Goal: Task Accomplishment & Management: Use online tool/utility

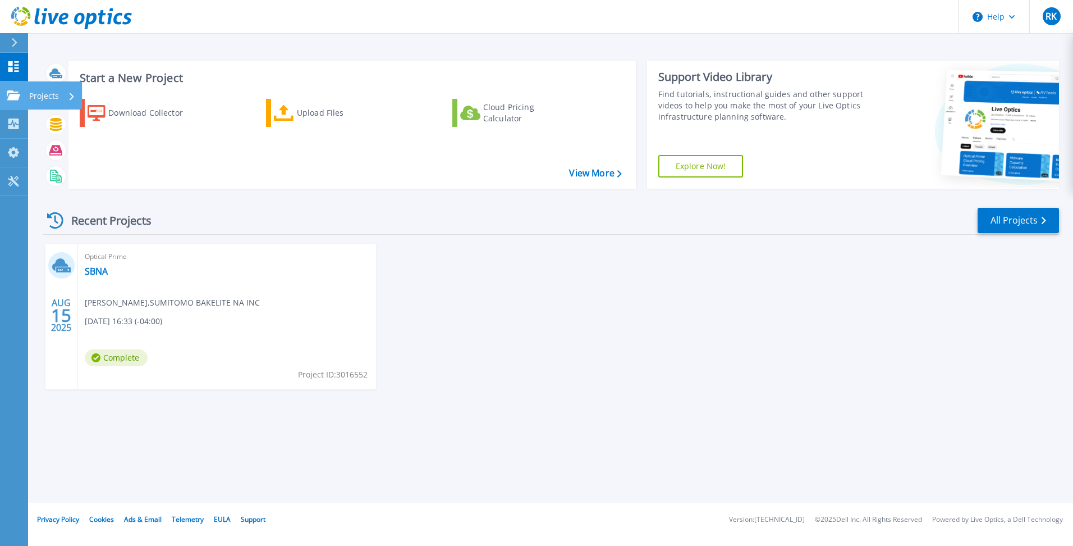
click at [18, 96] on icon at bounding box center [13, 95] width 13 height 10
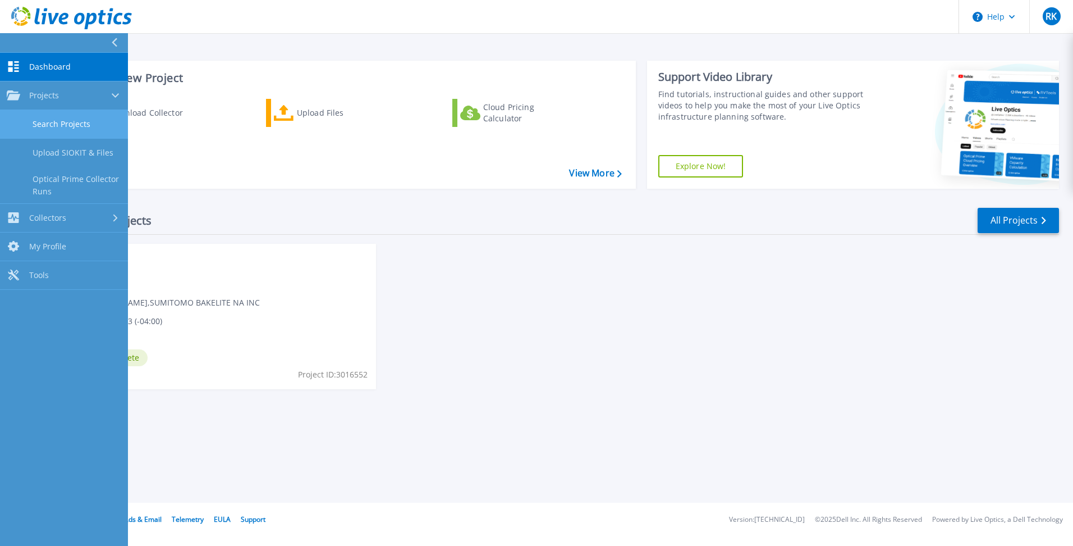
click at [61, 120] on link "Search Projects" at bounding box center [64, 124] width 128 height 29
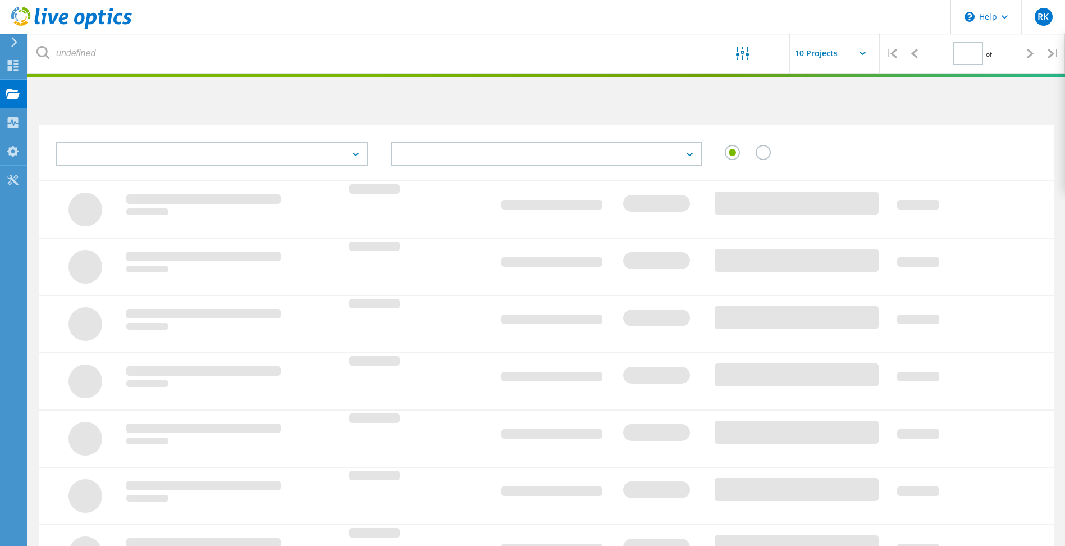
type input "1"
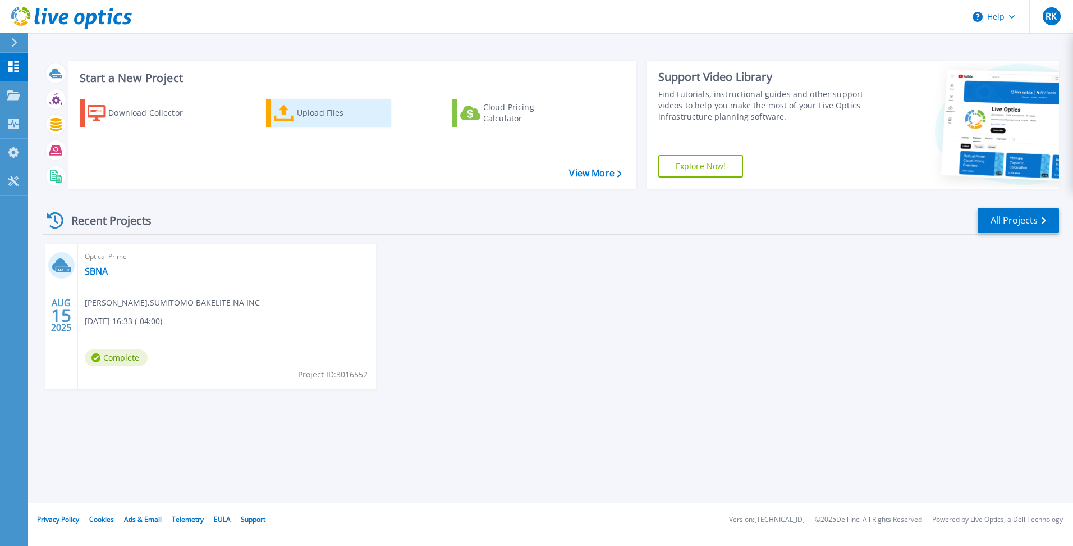
click at [311, 109] on div "Upload Files" at bounding box center [342, 113] width 90 height 22
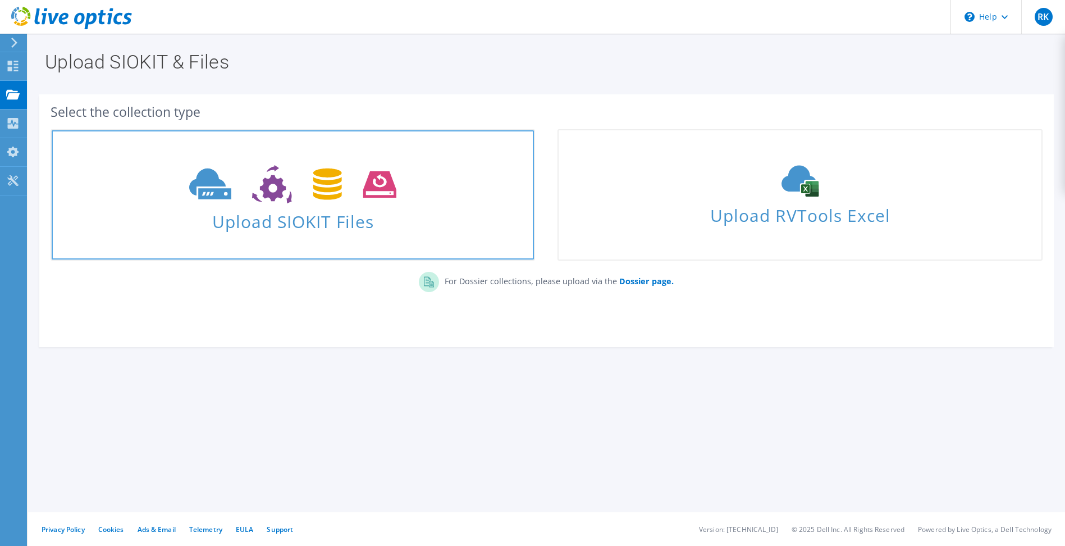
click at [326, 214] on span "Upload SIOKIT Files" at bounding box center [293, 218] width 482 height 24
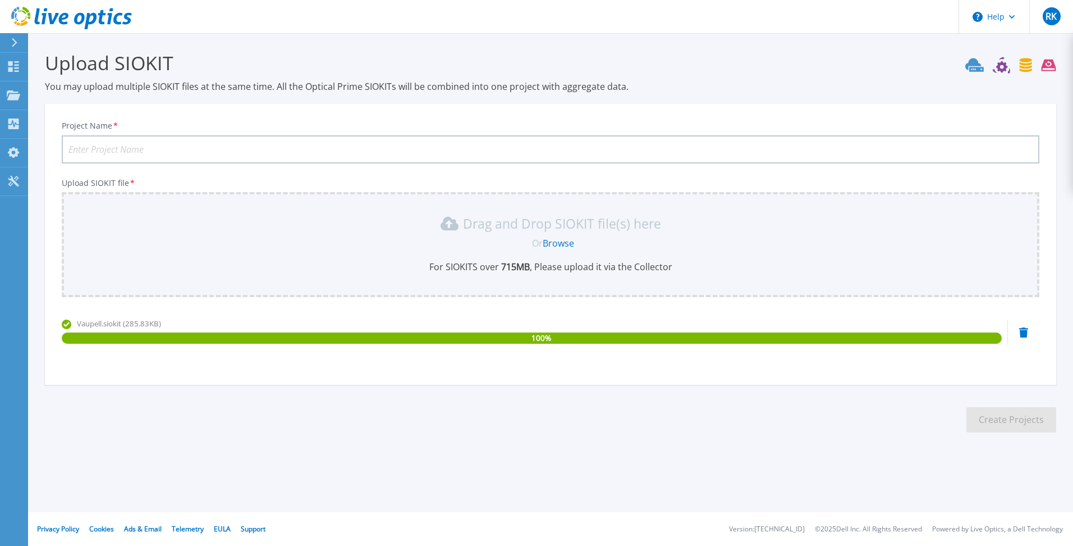
click at [157, 142] on input "Project Name *" at bounding box center [551, 149] width 978 height 28
type input "Vaupell"
click at [1000, 413] on button "Create Projects" at bounding box center [1012, 419] width 90 height 25
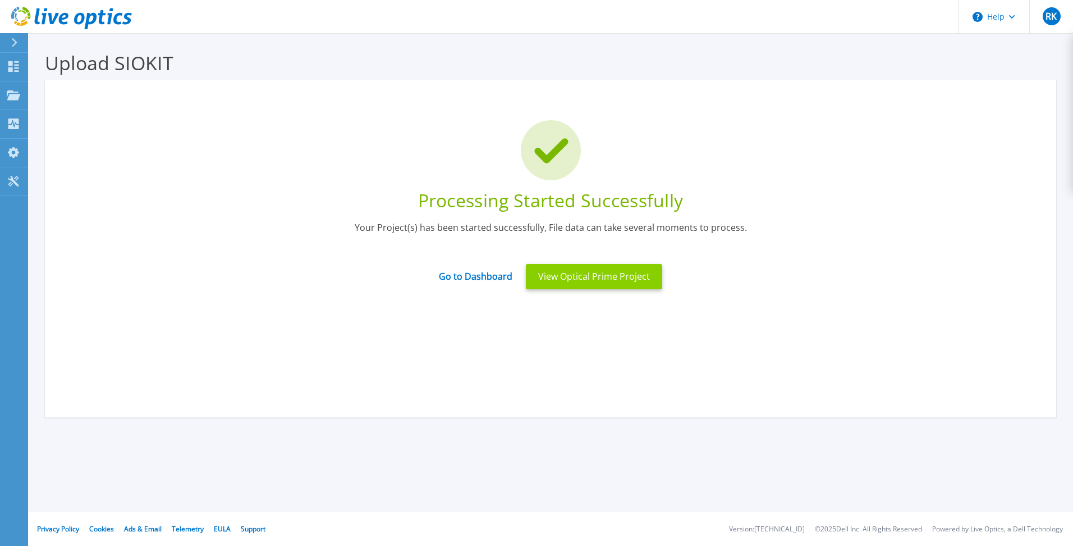
click at [575, 275] on button "View Optical Prime Project" at bounding box center [594, 276] width 136 height 25
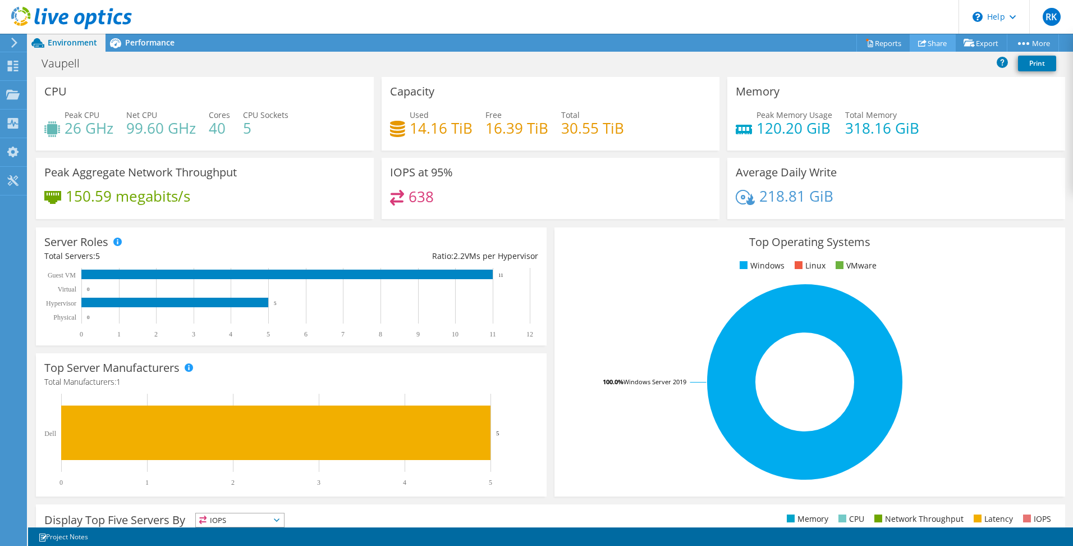
click at [927, 43] on link "Share" at bounding box center [933, 42] width 46 height 17
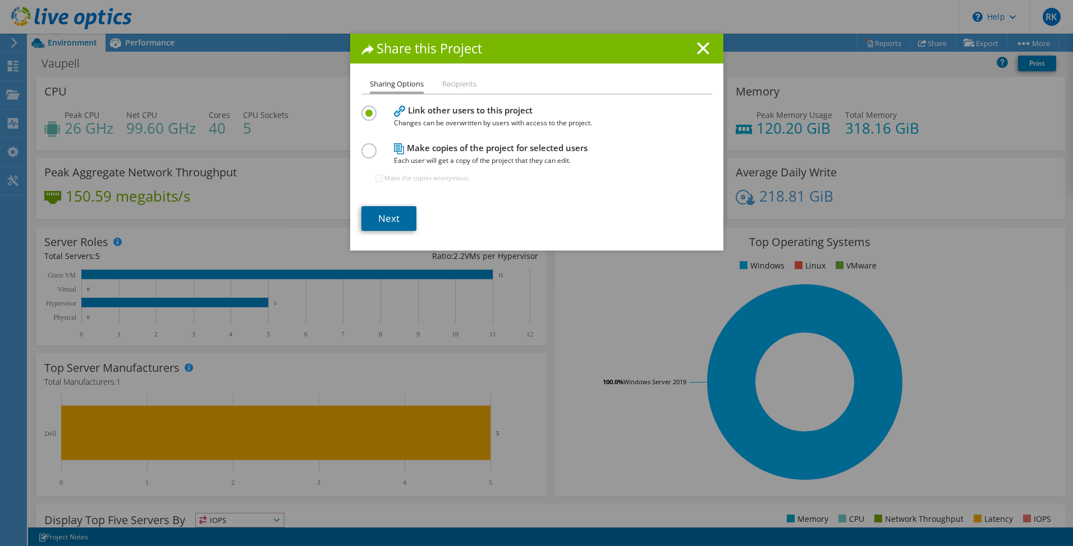
click at [386, 219] on link "Next" at bounding box center [389, 218] width 55 height 25
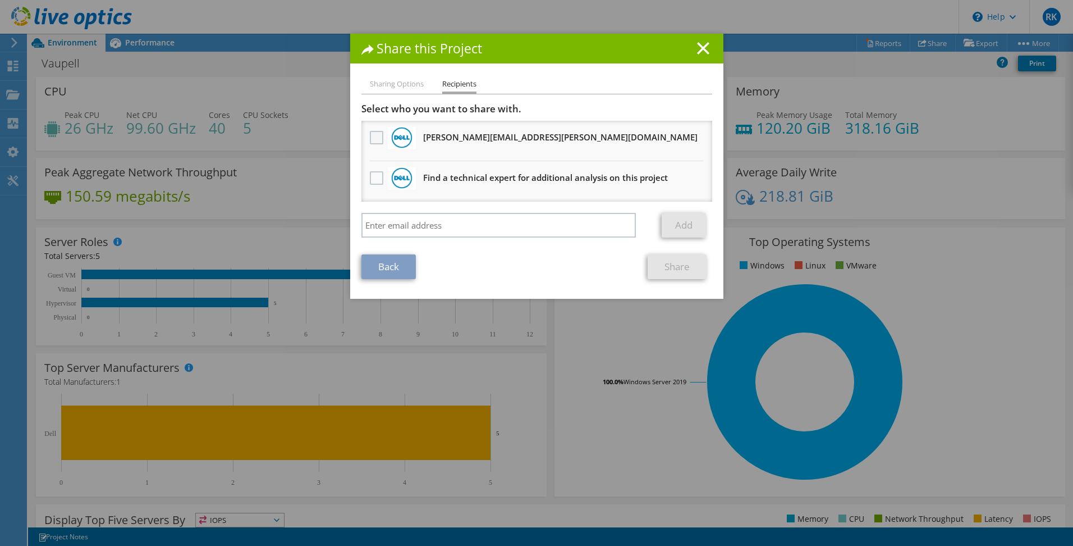
click at [373, 137] on label at bounding box center [378, 137] width 16 height 13
click at [0, 0] on input "checkbox" at bounding box center [0, 0] width 0 height 0
click at [676, 268] on link "Share" at bounding box center [677, 266] width 59 height 25
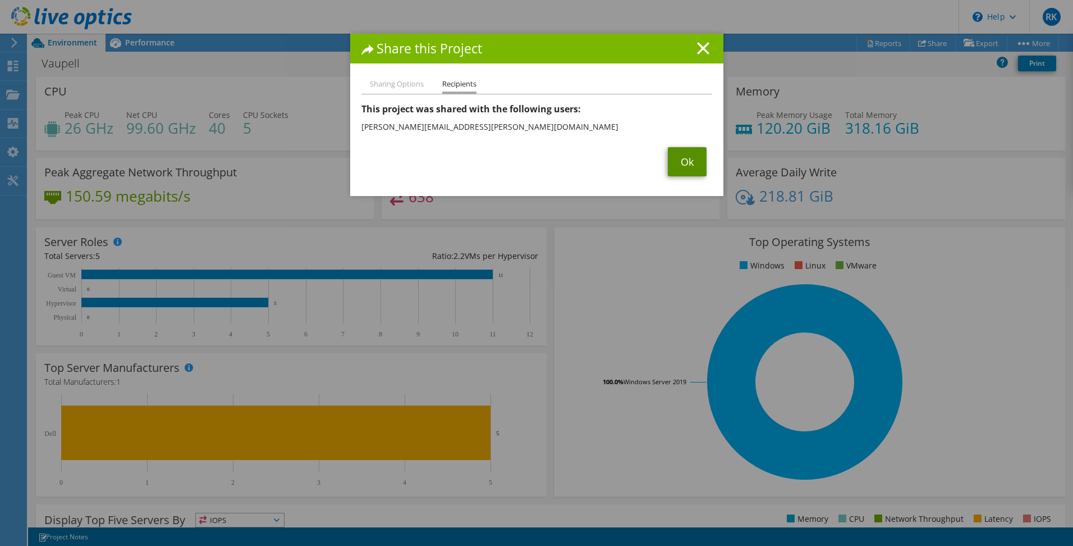
click at [678, 162] on link "Ok" at bounding box center [687, 161] width 39 height 29
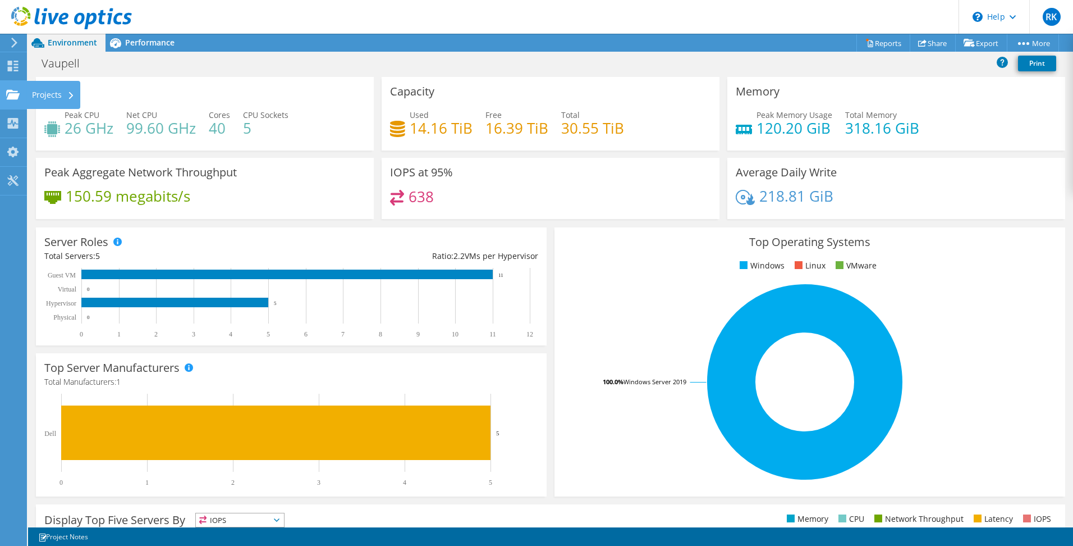
click at [52, 92] on div "Projects" at bounding box center [53, 95] width 54 height 28
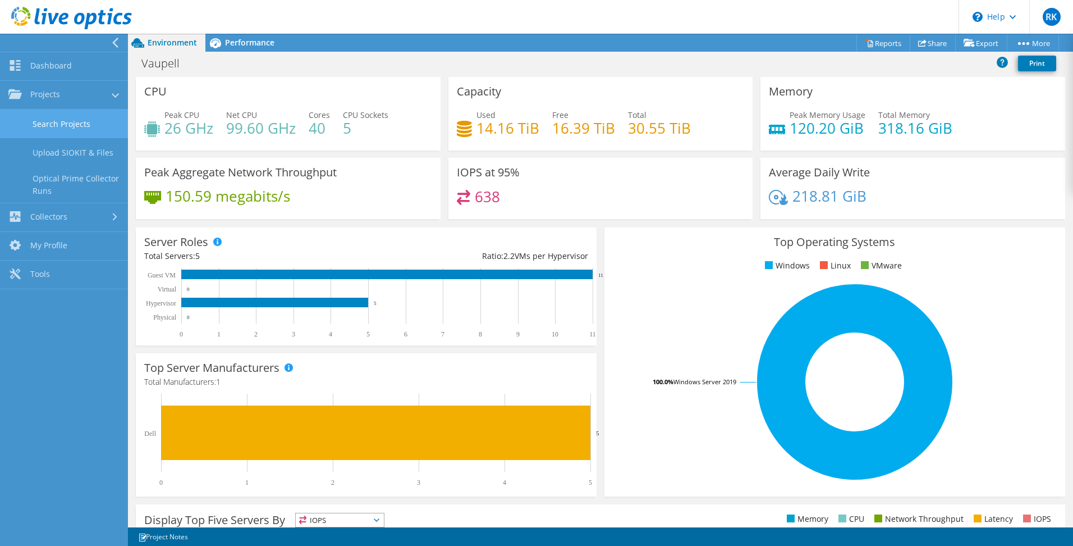
click at [74, 126] on link "Search Projects" at bounding box center [64, 123] width 128 height 29
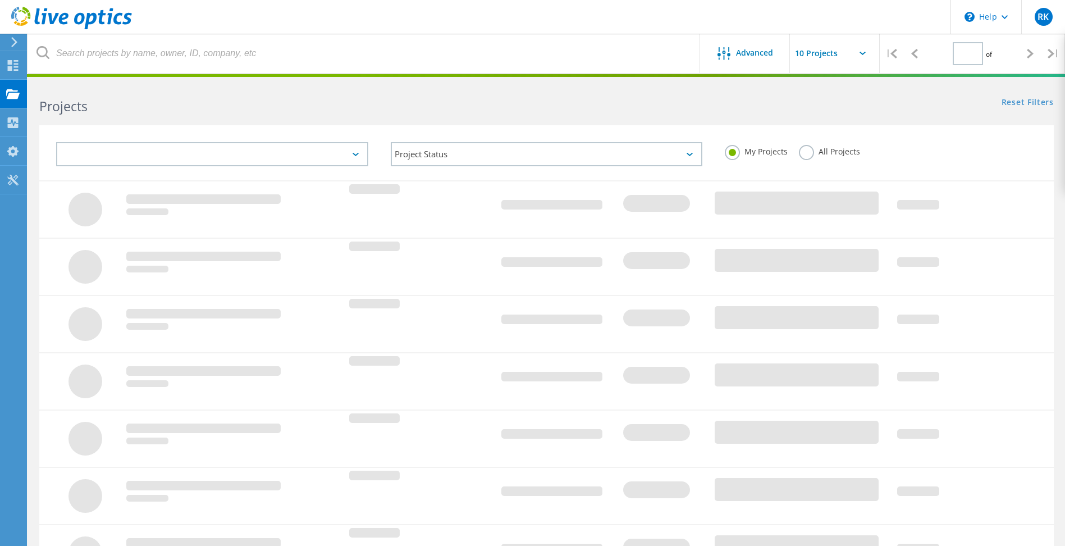
type input "1"
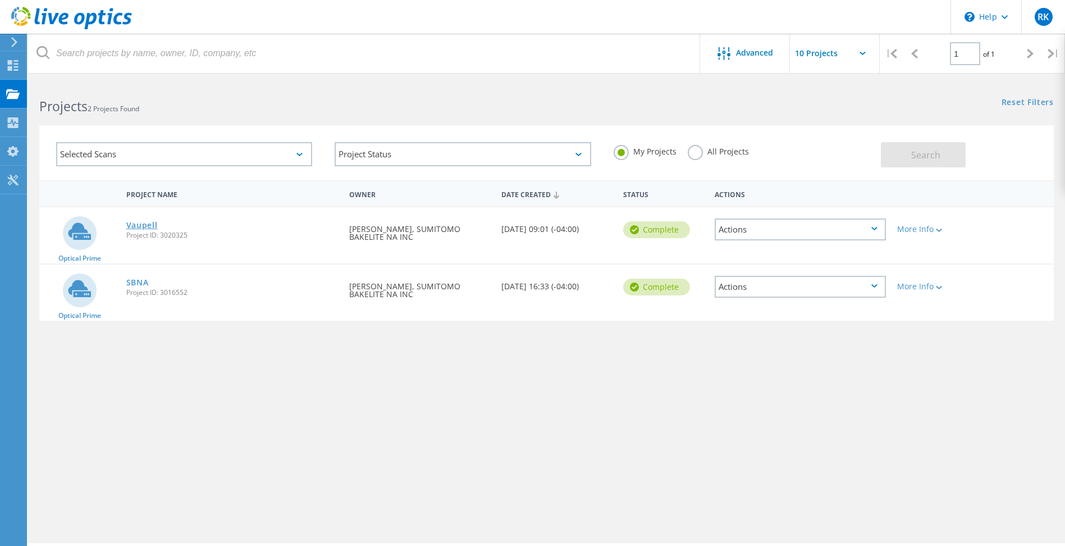
click at [147, 225] on link "Vaupell" at bounding box center [141, 225] width 31 height 8
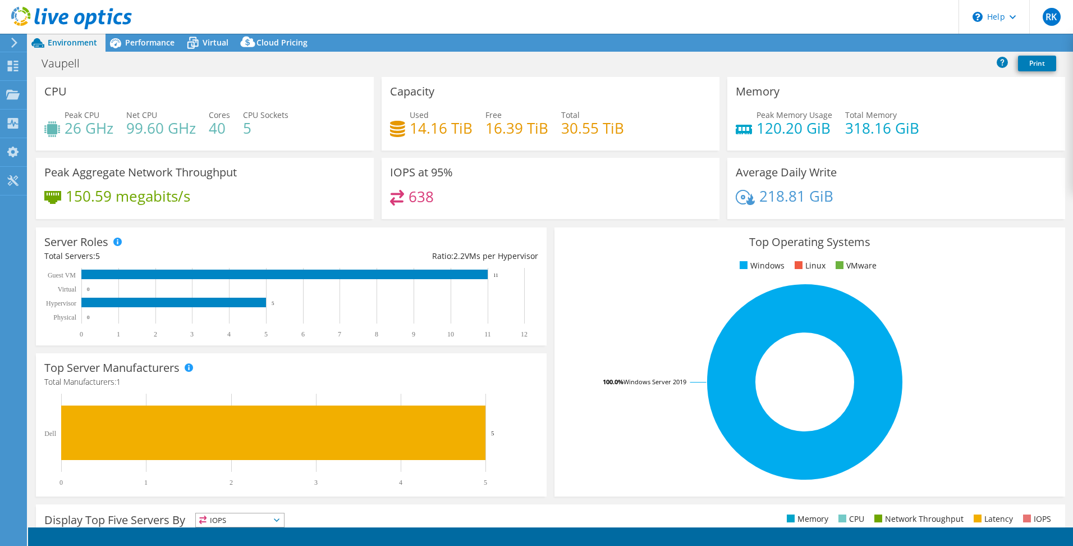
select select "USD"
click at [145, 45] on span "Performance" at bounding box center [149, 42] width 49 height 11
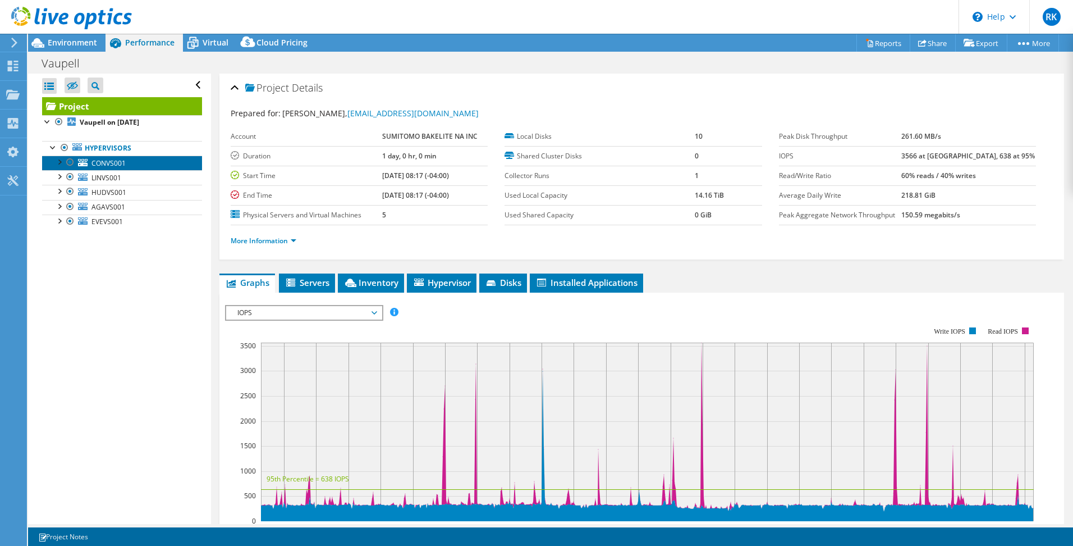
click at [125, 162] on span "CONVS001" at bounding box center [109, 163] width 34 height 10
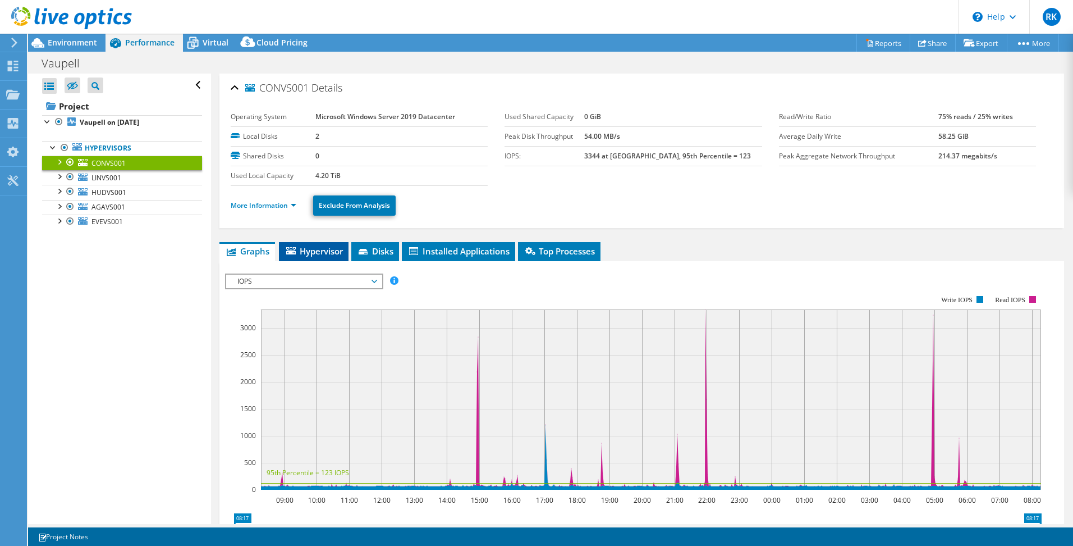
click at [315, 252] on span "Hypervisor" at bounding box center [314, 250] width 58 height 11
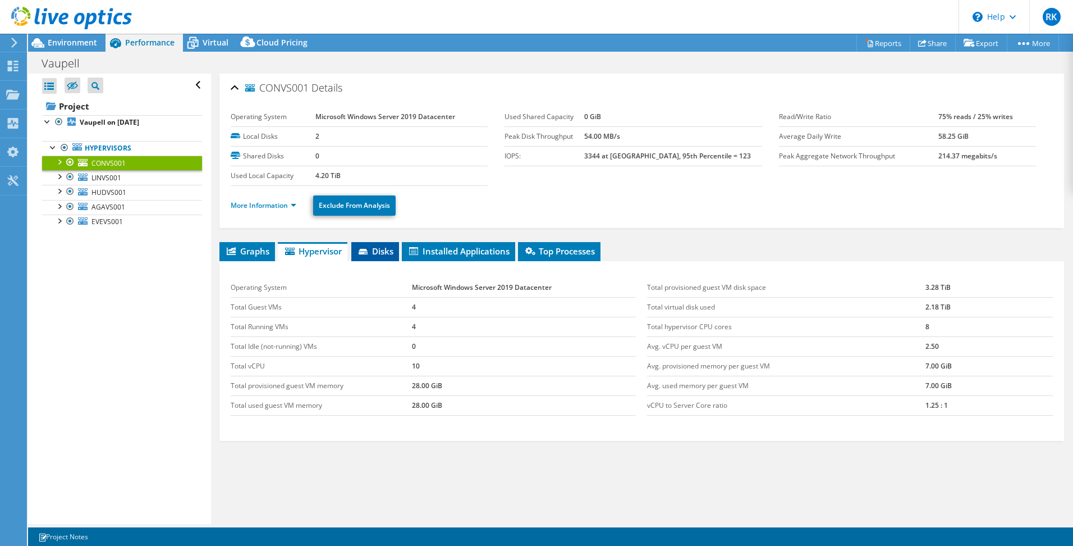
click at [380, 254] on span "Disks" at bounding box center [375, 250] width 36 height 11
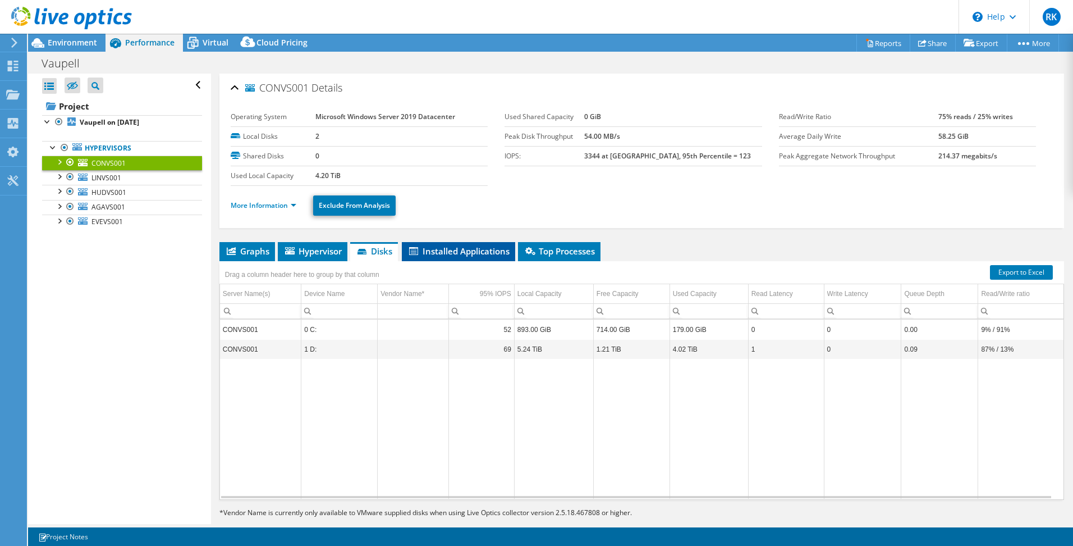
click at [467, 253] on span "Installed Applications" at bounding box center [459, 250] width 102 height 11
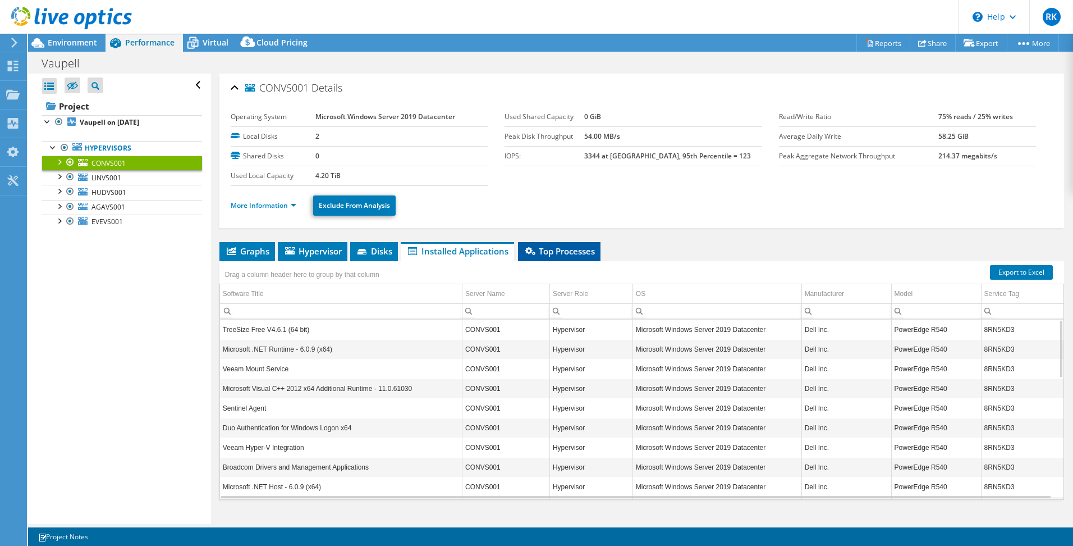
click at [553, 255] on span "Top Processes" at bounding box center [559, 250] width 71 height 11
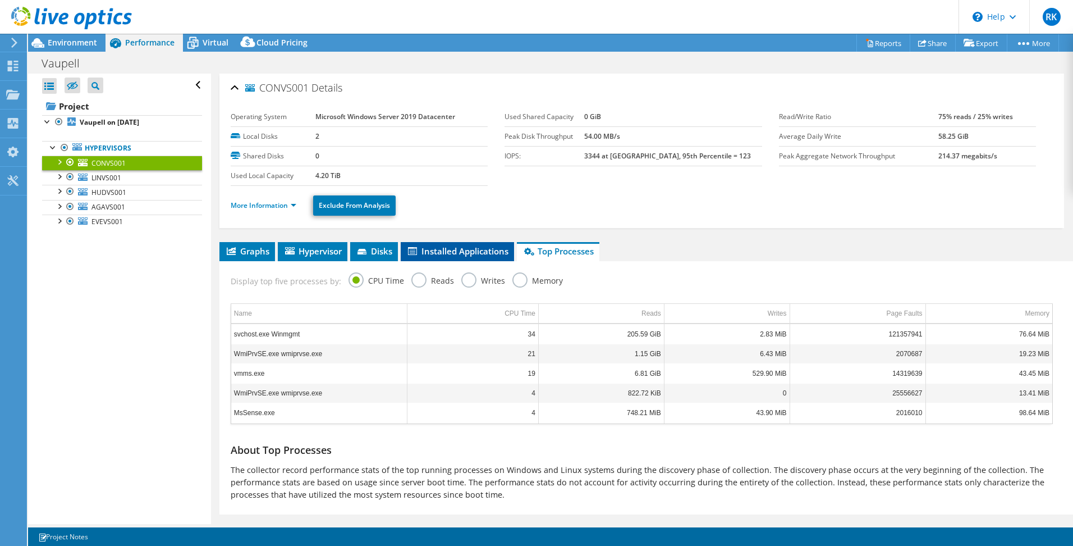
click at [458, 251] on span "Installed Applications" at bounding box center [457, 250] width 102 height 11
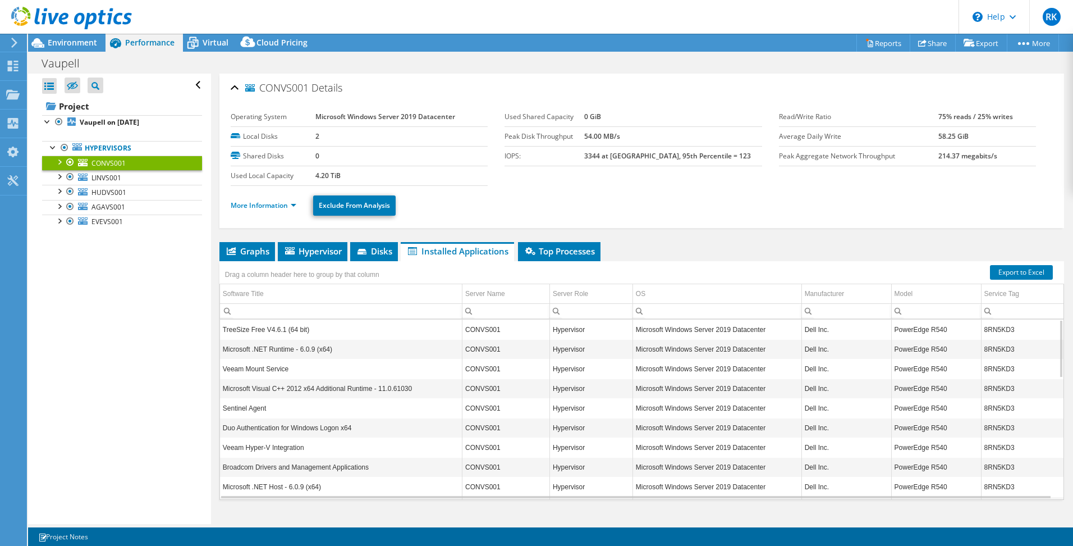
click at [654, 193] on ul "More Information Exclude From Analysis" at bounding box center [642, 204] width 822 height 23
click at [559, 251] on span "Top Processes" at bounding box center [559, 250] width 71 height 11
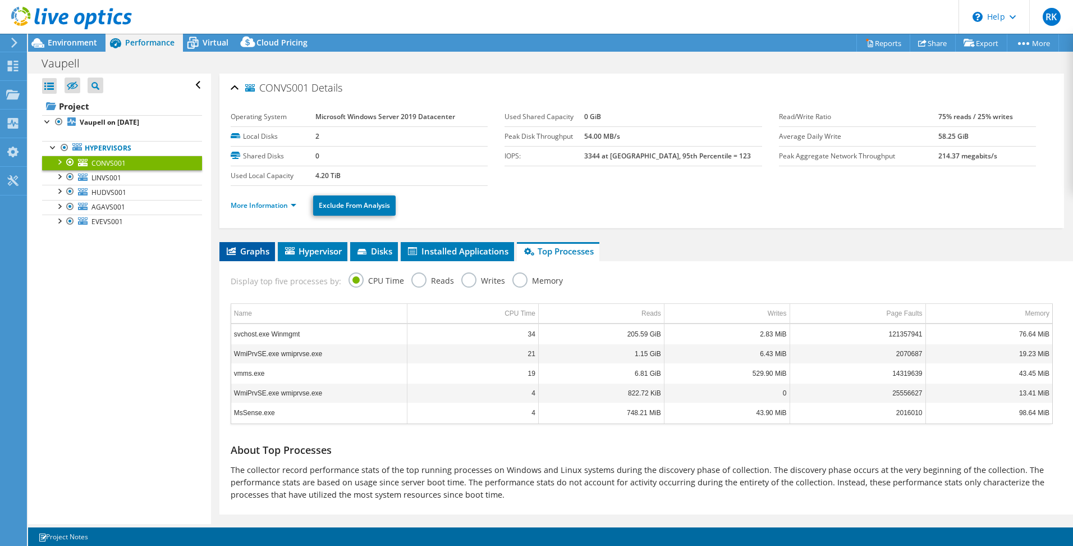
click at [259, 257] on li "Graphs" at bounding box center [247, 251] width 56 height 19
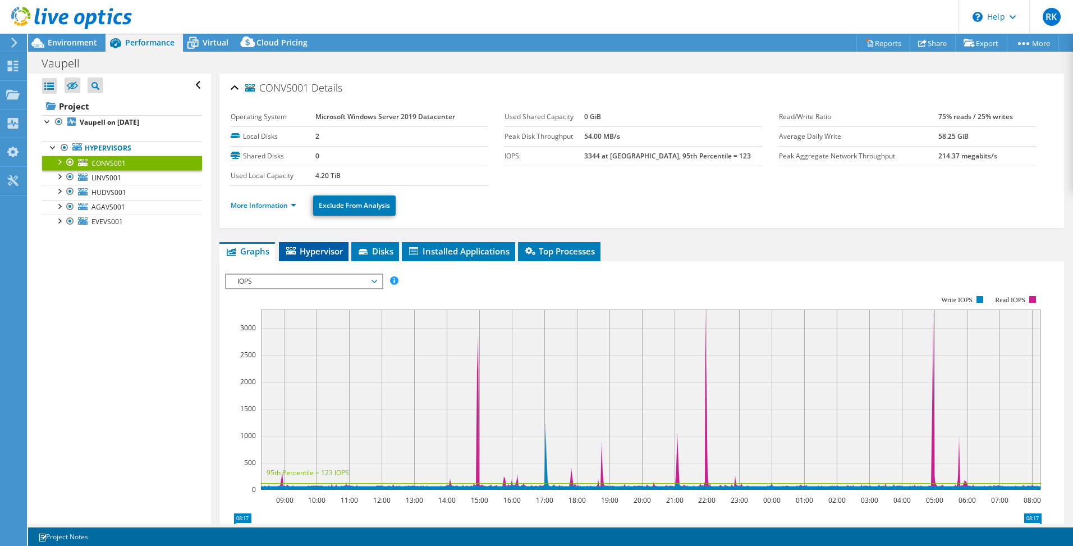
click at [302, 251] on span "Hypervisor" at bounding box center [314, 250] width 58 height 11
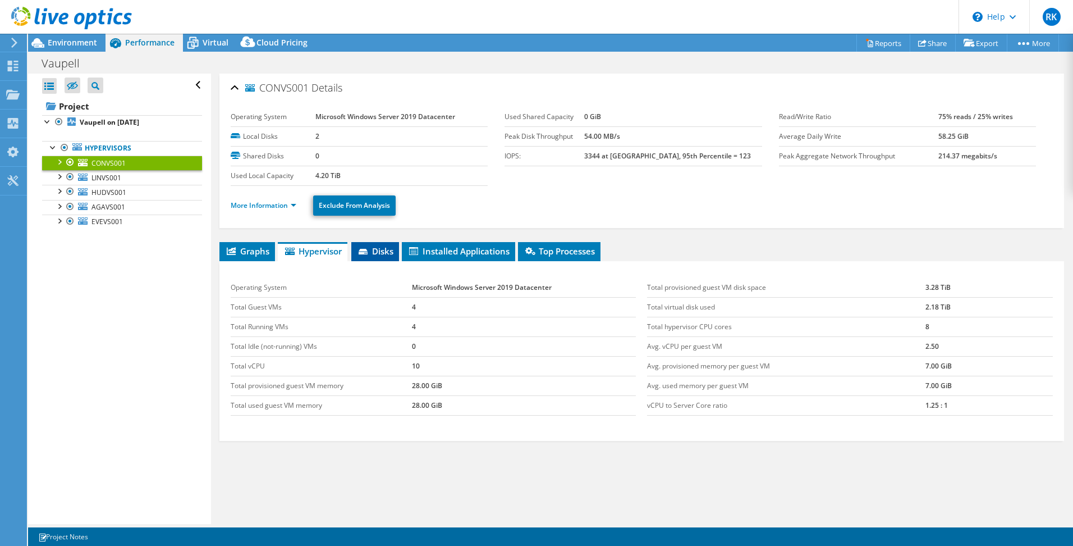
click at [382, 251] on span "Disks" at bounding box center [375, 250] width 36 height 11
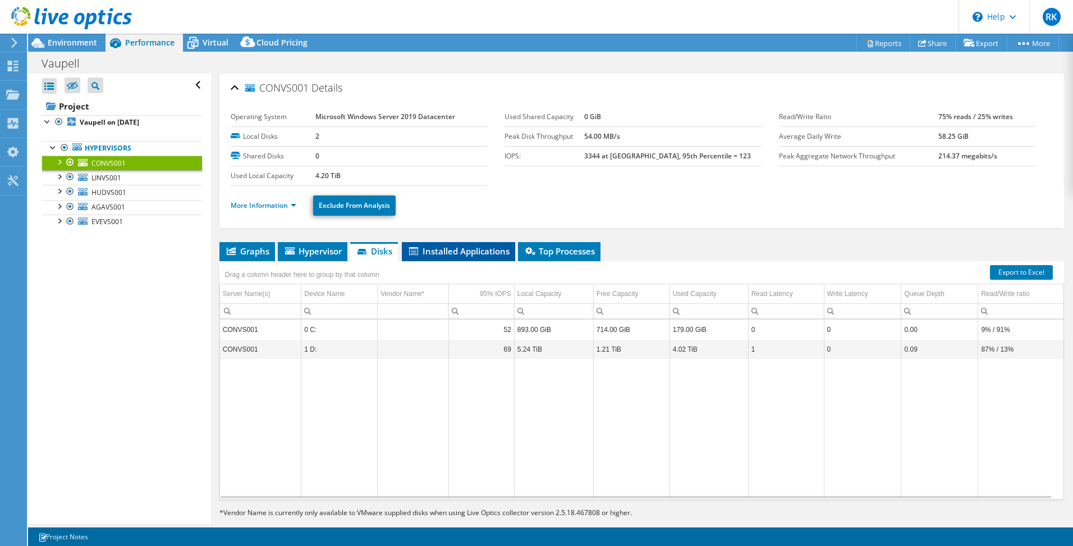
click at [456, 252] on span "Installed Applications" at bounding box center [459, 250] width 102 height 11
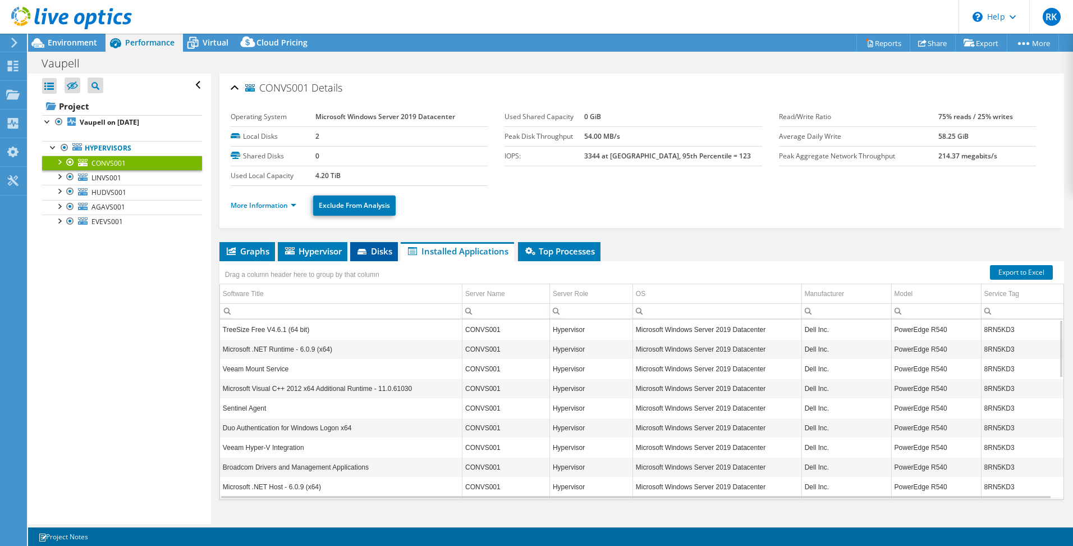
click at [381, 253] on span "Disks" at bounding box center [374, 250] width 36 height 11
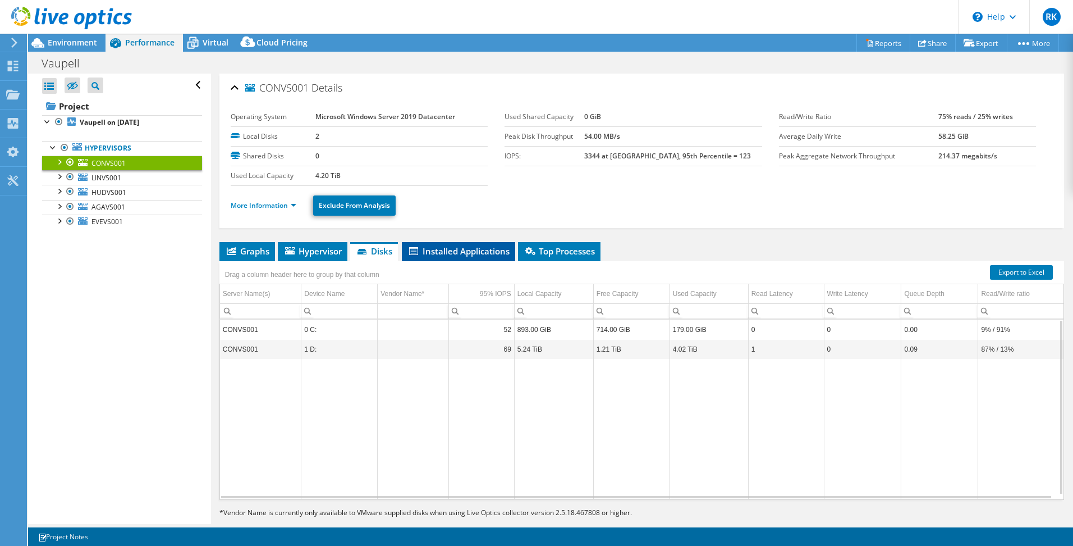
click at [464, 254] on span "Installed Applications" at bounding box center [459, 250] width 102 height 11
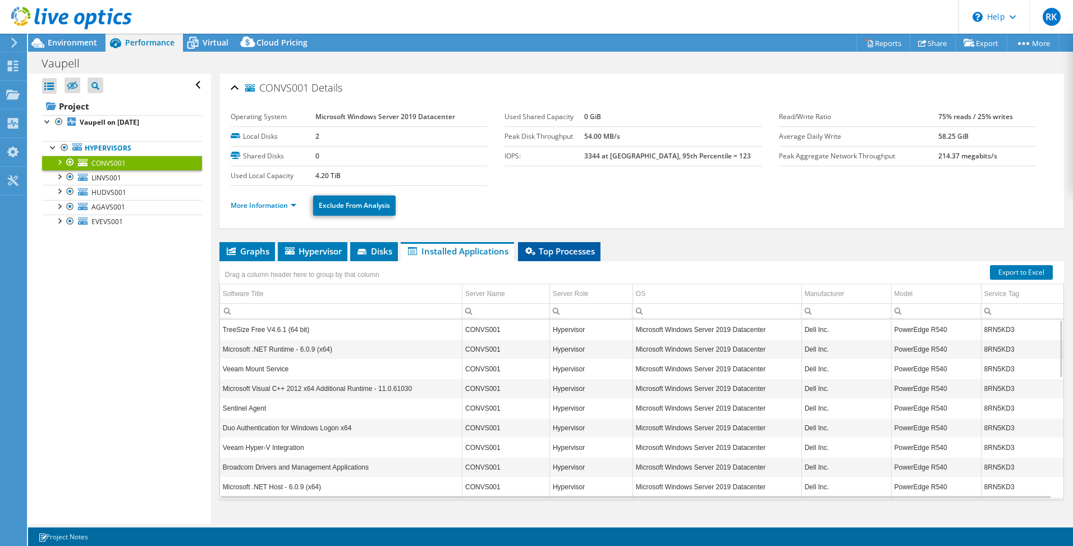
click at [552, 254] on span "Top Processes" at bounding box center [559, 250] width 71 height 11
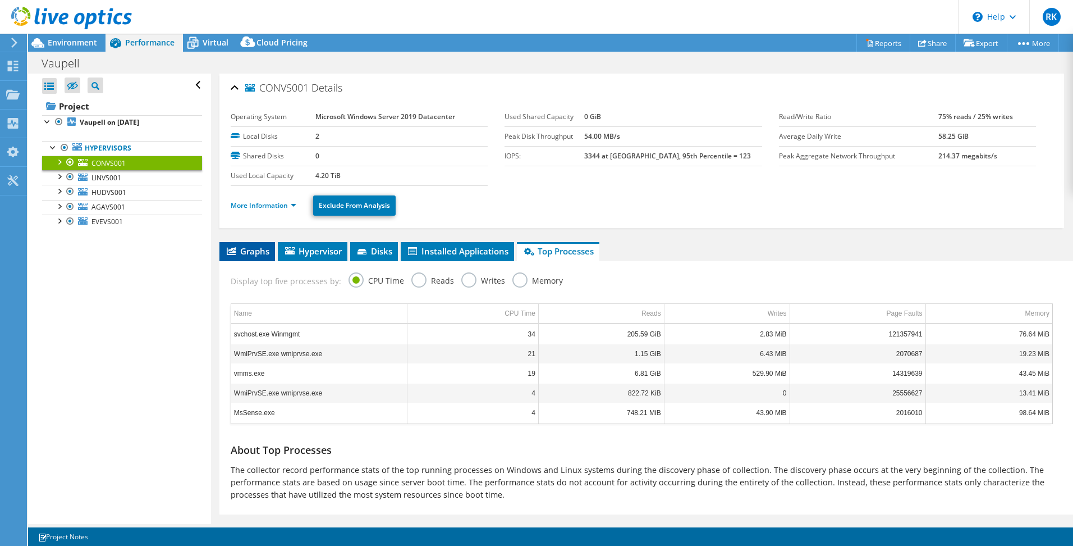
click at [251, 255] on span "Graphs" at bounding box center [247, 250] width 44 height 11
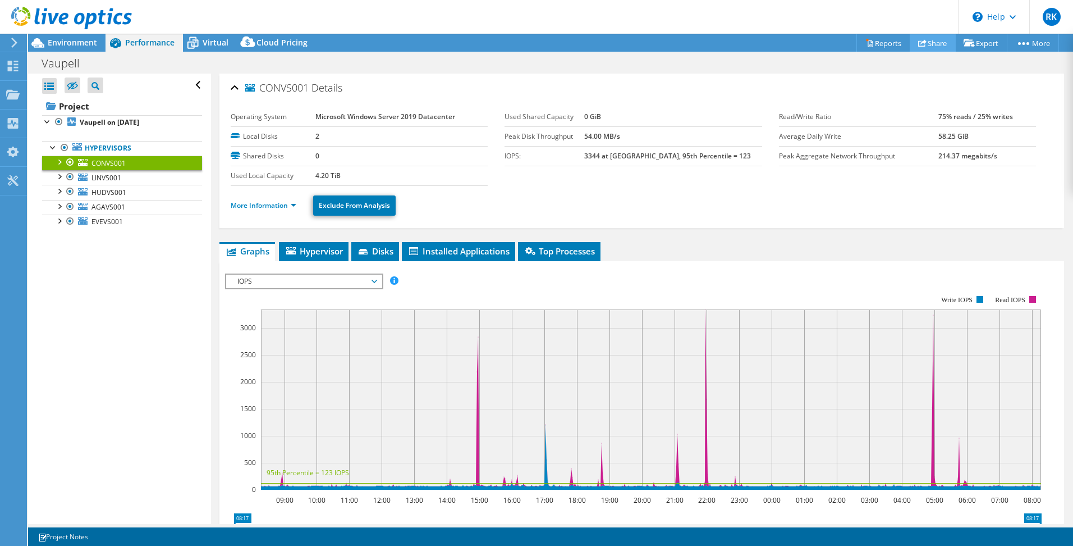
click at [926, 41] on link "Share" at bounding box center [933, 42] width 46 height 17
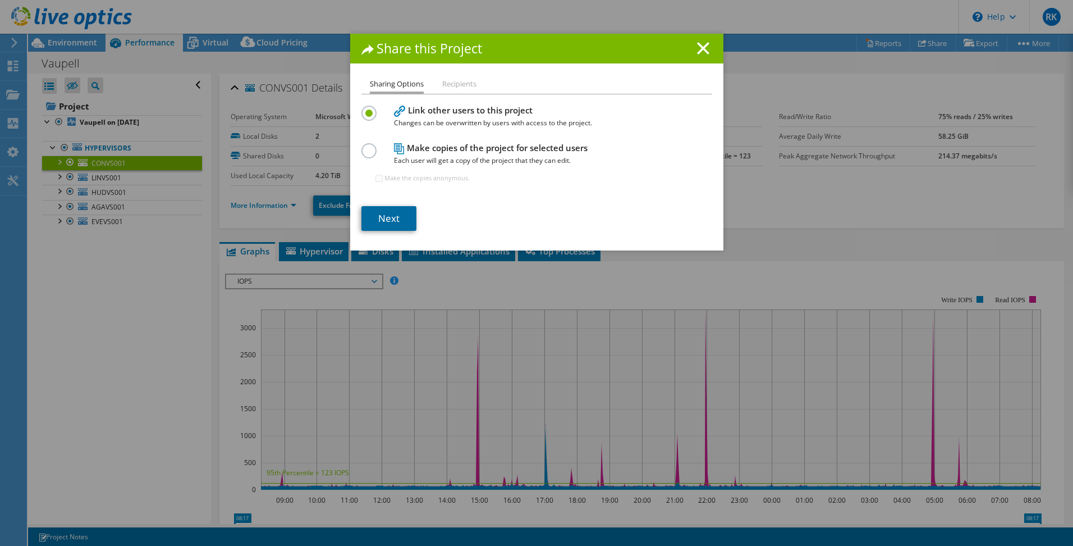
click at [394, 216] on link "Next" at bounding box center [389, 218] width 55 height 25
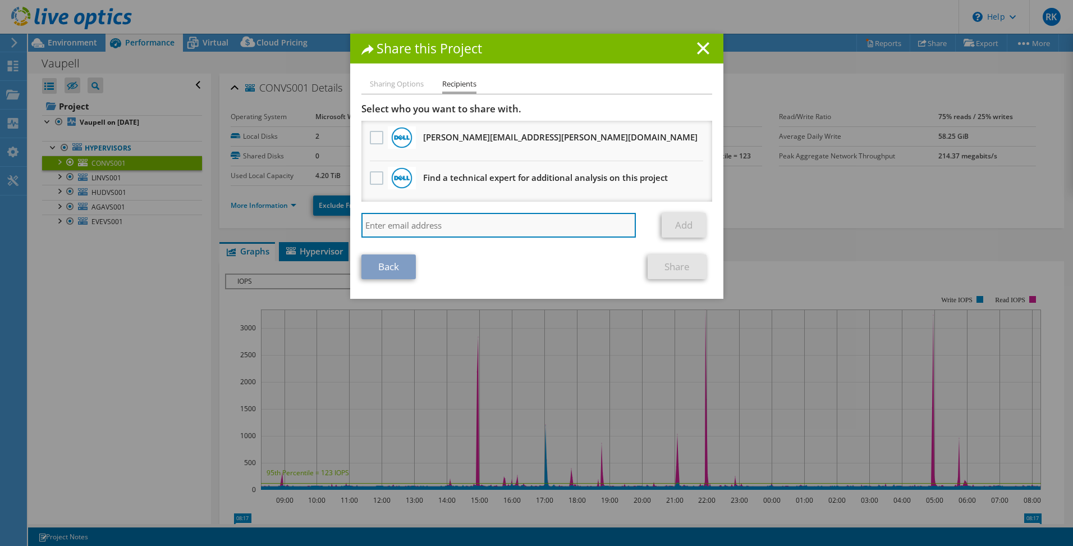
click at [446, 226] on input "search" at bounding box center [499, 225] width 275 height 25
type input "mdumire@sbna-inc.com"
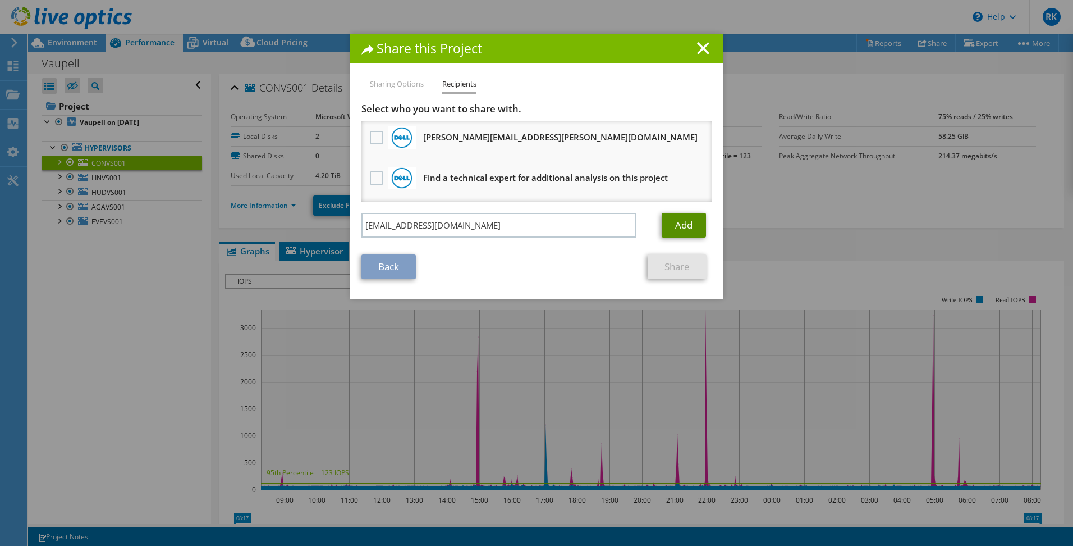
click at [678, 228] on link "Add" at bounding box center [684, 225] width 44 height 25
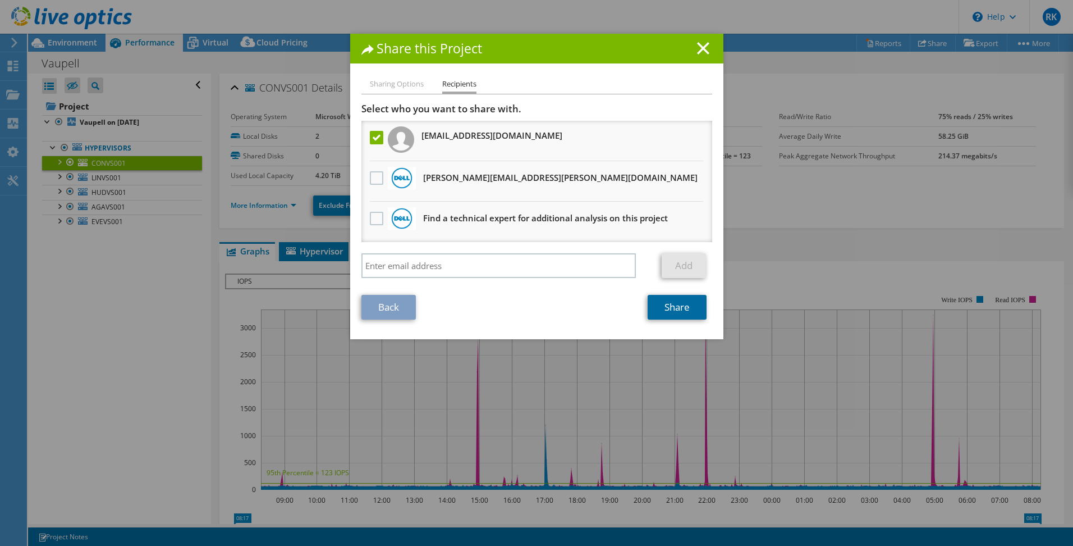
click at [666, 309] on link "Share" at bounding box center [677, 307] width 59 height 25
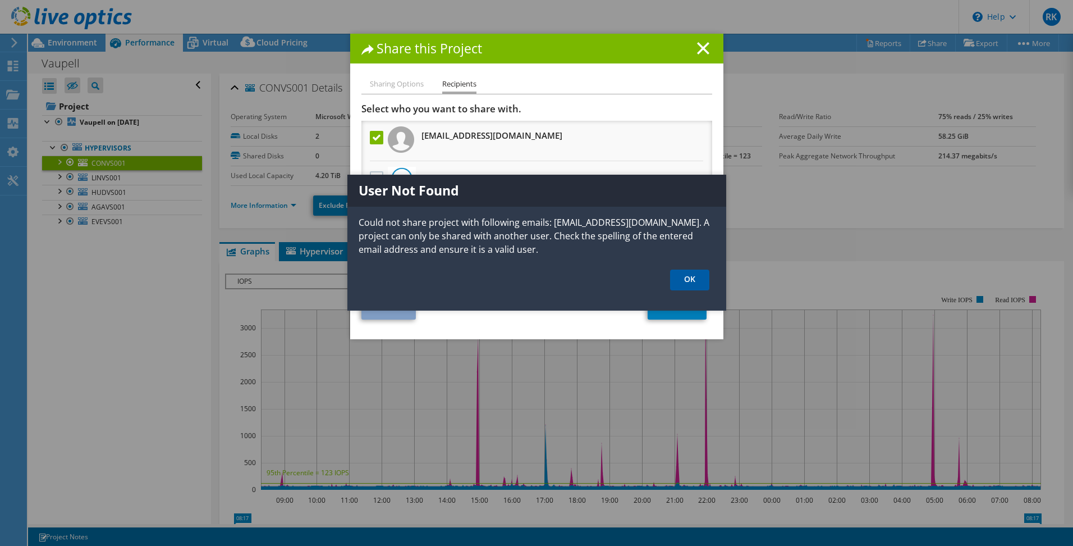
click at [683, 274] on link "OK" at bounding box center [689, 279] width 39 height 21
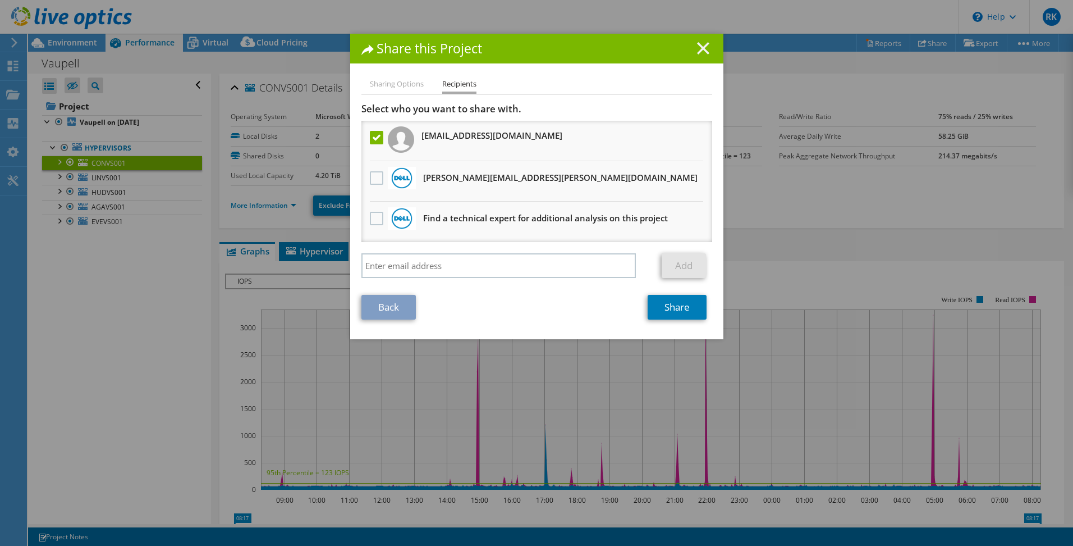
click at [698, 47] on line at bounding box center [703, 48] width 11 height 11
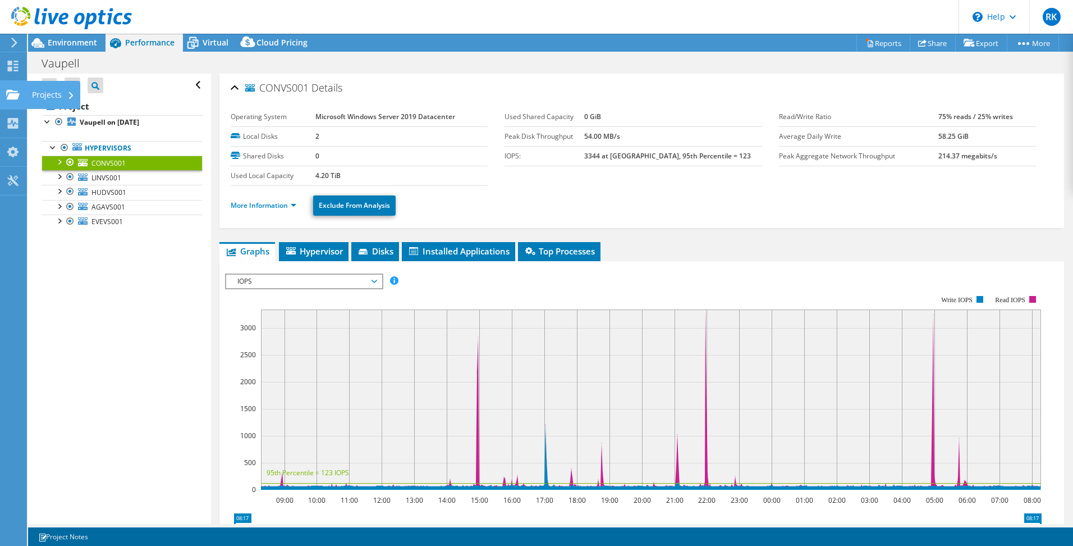
click at [7, 93] on use at bounding box center [12, 94] width 13 height 10
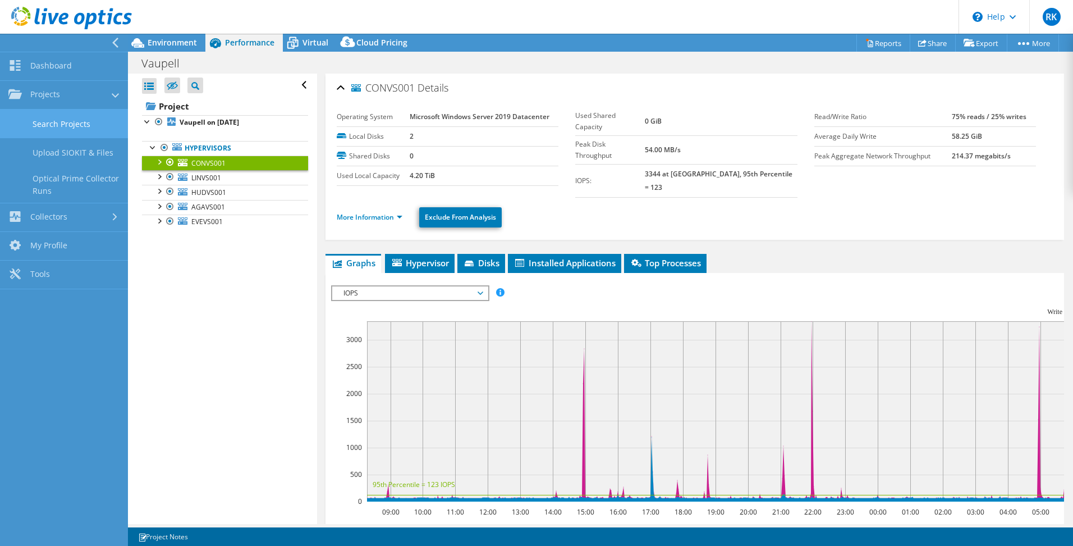
click at [54, 125] on link "Search Projects" at bounding box center [64, 123] width 128 height 29
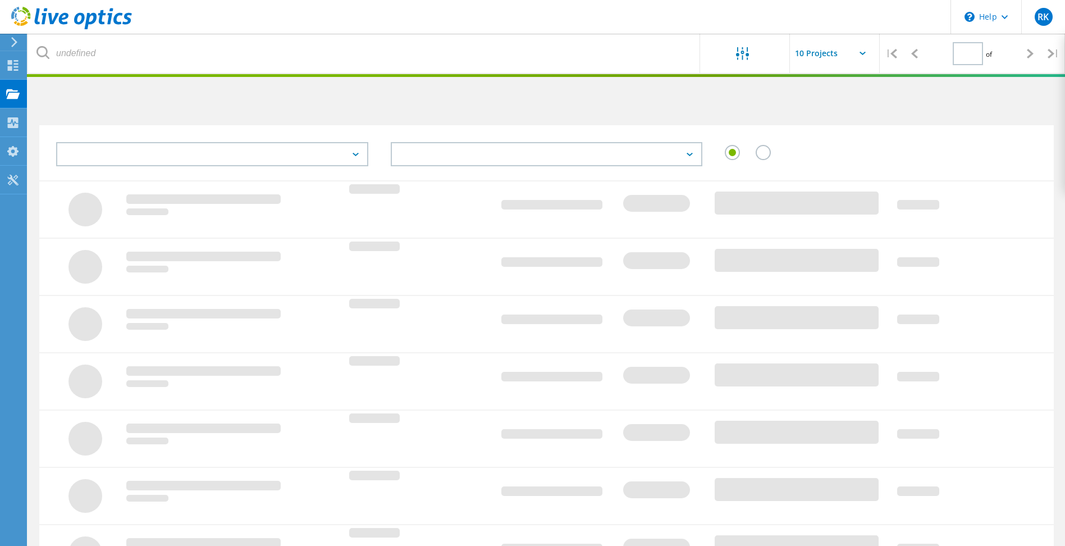
type input "1"
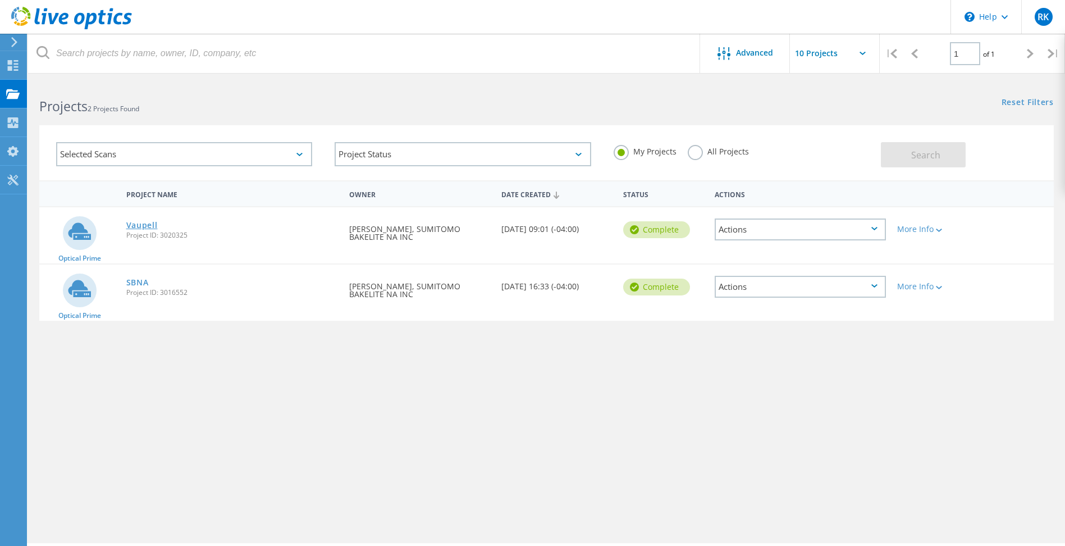
click at [141, 226] on link "Vaupell" at bounding box center [141, 225] width 31 height 8
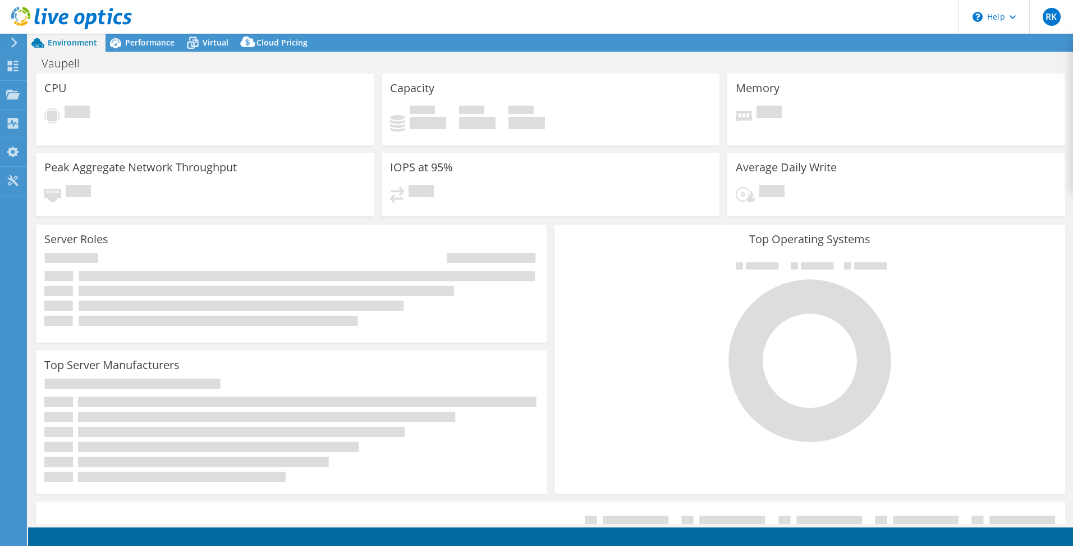
select select "USD"
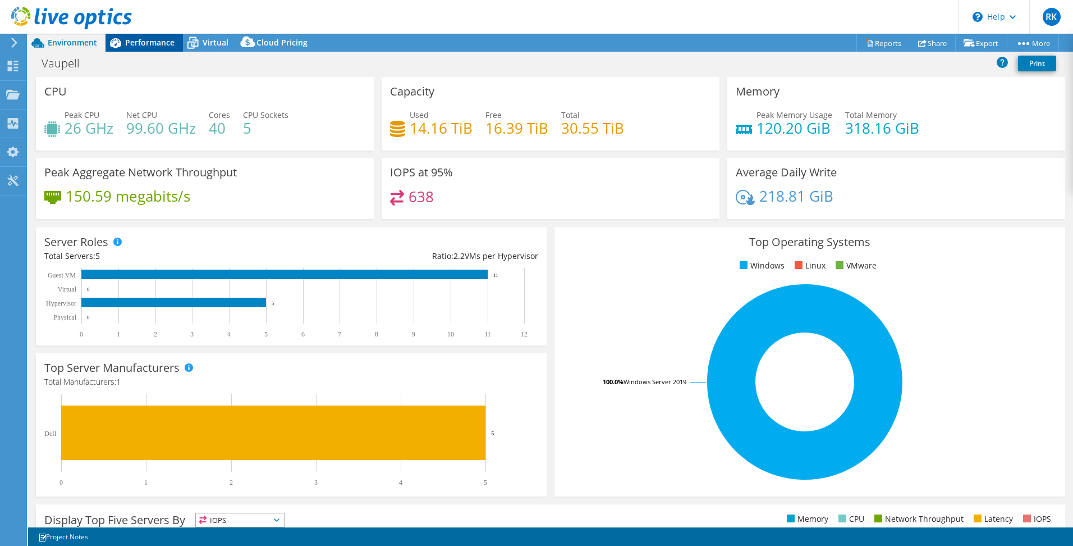
click at [149, 40] on span "Performance" at bounding box center [149, 42] width 49 height 11
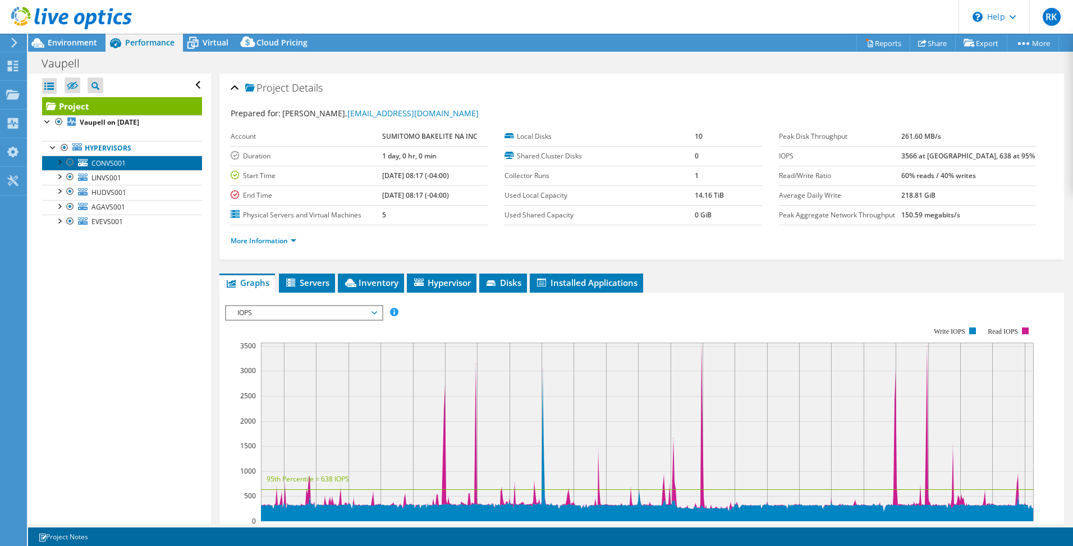
click at [109, 160] on span "CONVS001" at bounding box center [109, 163] width 34 height 10
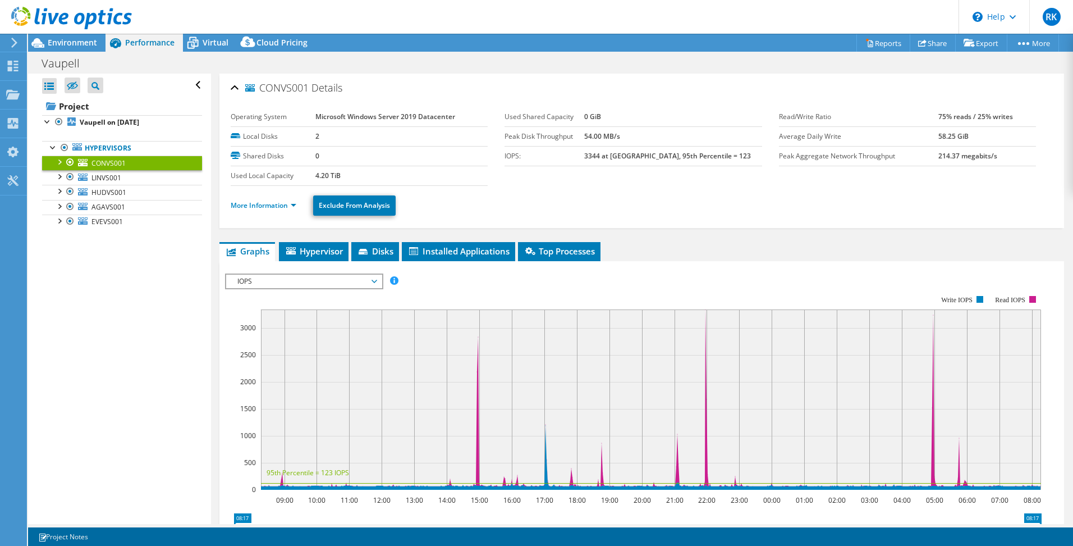
scroll to position [112, 0]
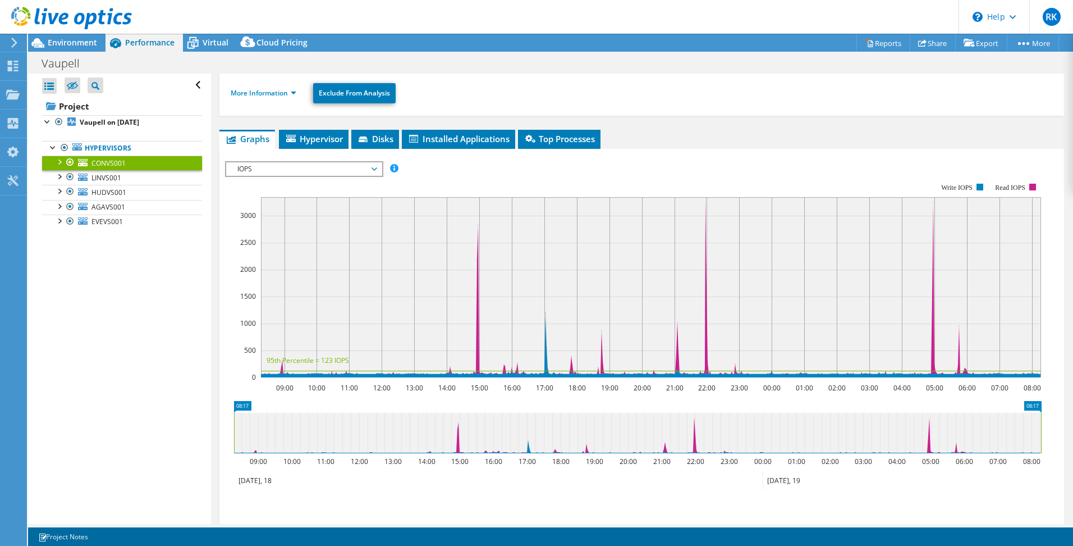
click at [375, 167] on span "IOPS" at bounding box center [304, 168] width 144 height 13
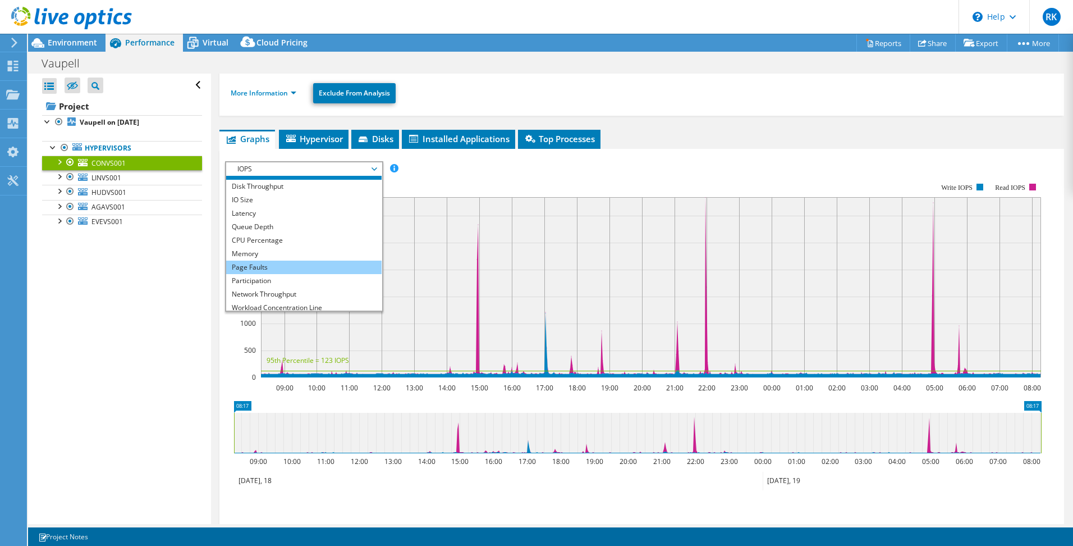
scroll to position [0, 0]
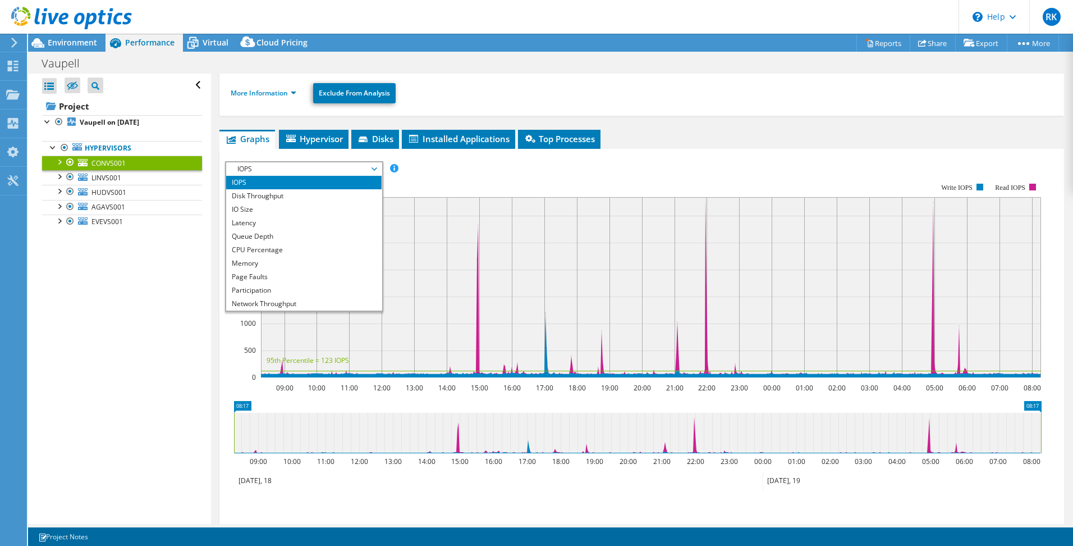
click at [477, 172] on rect at bounding box center [633, 280] width 817 height 225
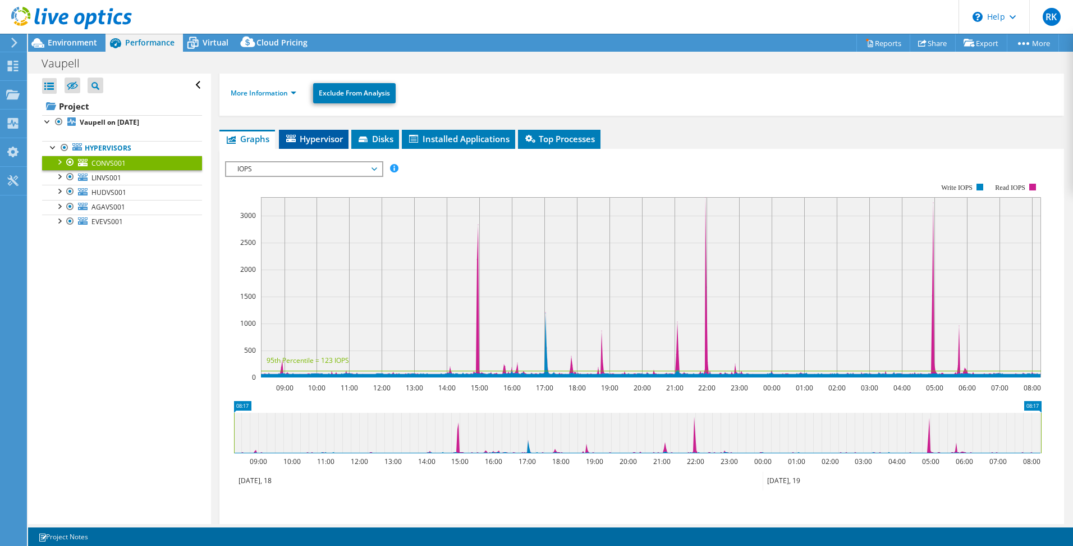
click at [314, 134] on span "Hypervisor" at bounding box center [314, 138] width 58 height 11
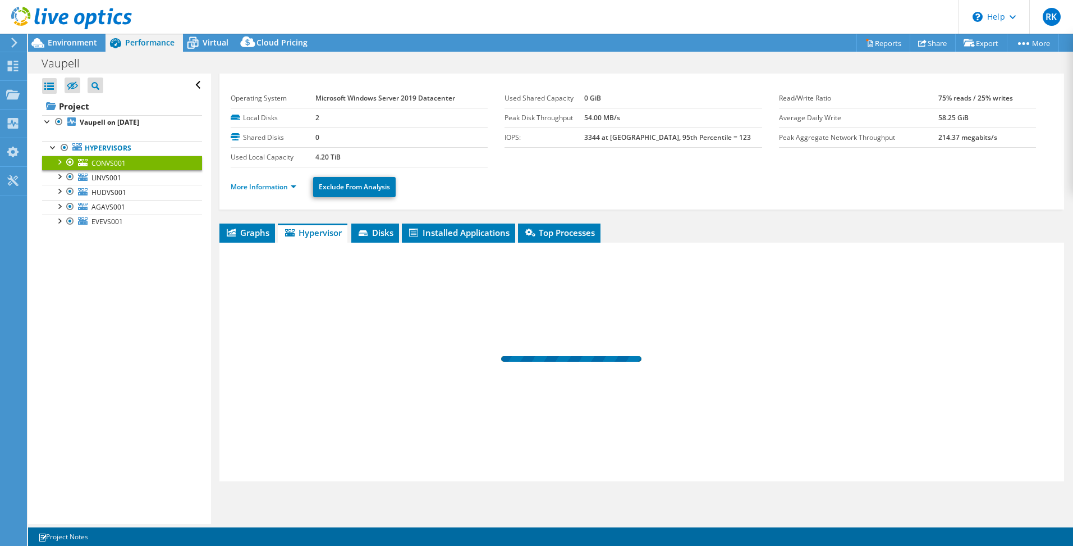
scroll to position [19, 0]
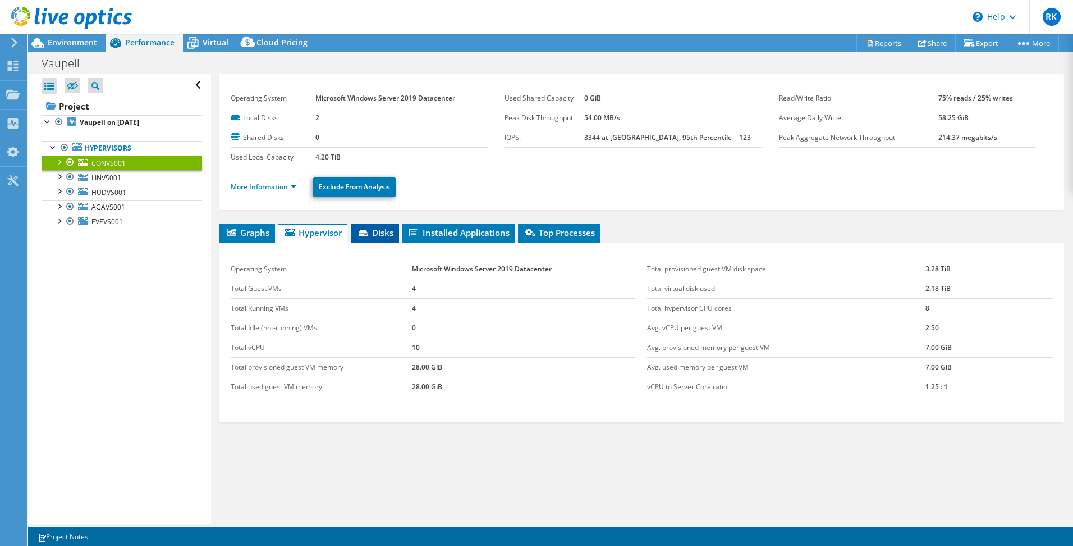
click at [385, 234] on span "Disks" at bounding box center [375, 232] width 36 height 11
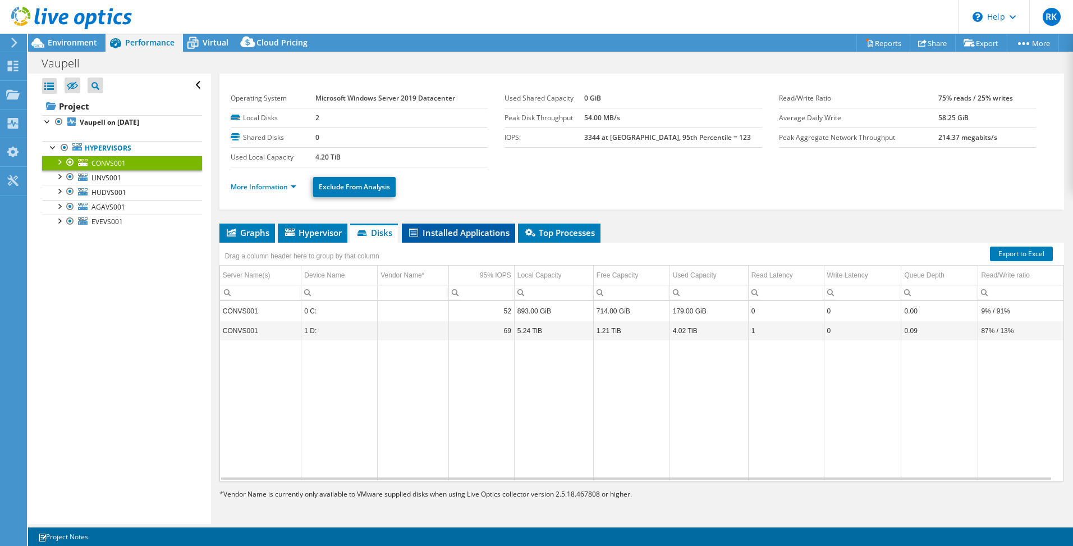
click at [464, 235] on span "Installed Applications" at bounding box center [459, 232] width 102 height 11
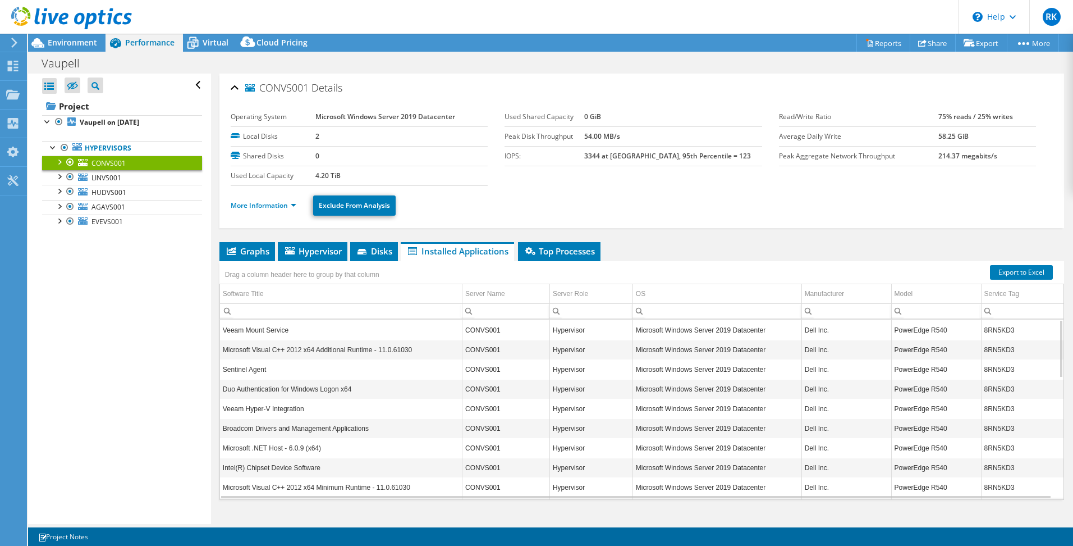
scroll to position [0, 0]
click at [569, 251] on span "Top Processes" at bounding box center [559, 250] width 71 height 11
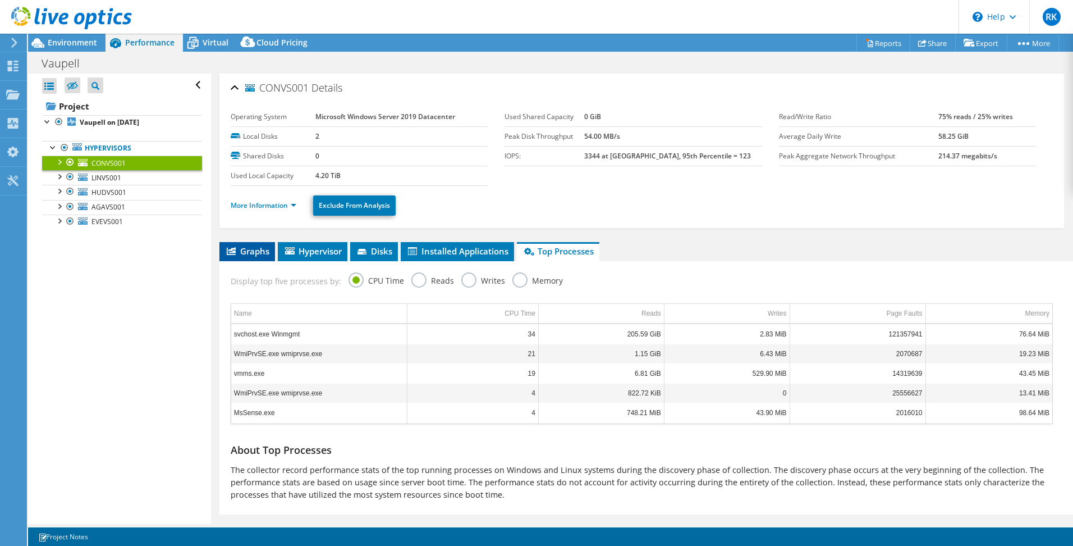
click at [247, 251] on span "Graphs" at bounding box center [247, 250] width 44 height 11
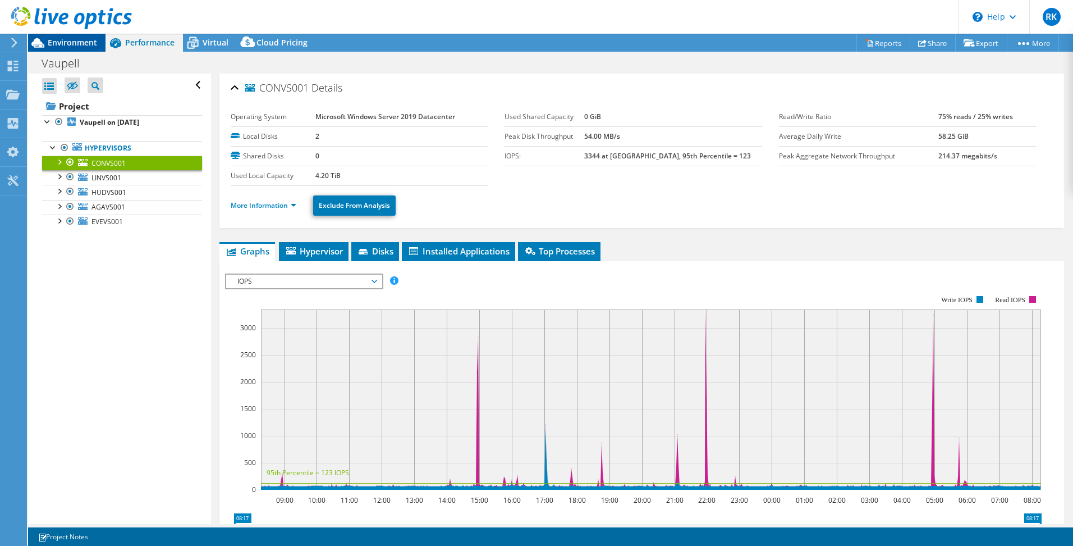
click at [64, 44] on span "Environment" at bounding box center [72, 42] width 49 height 11
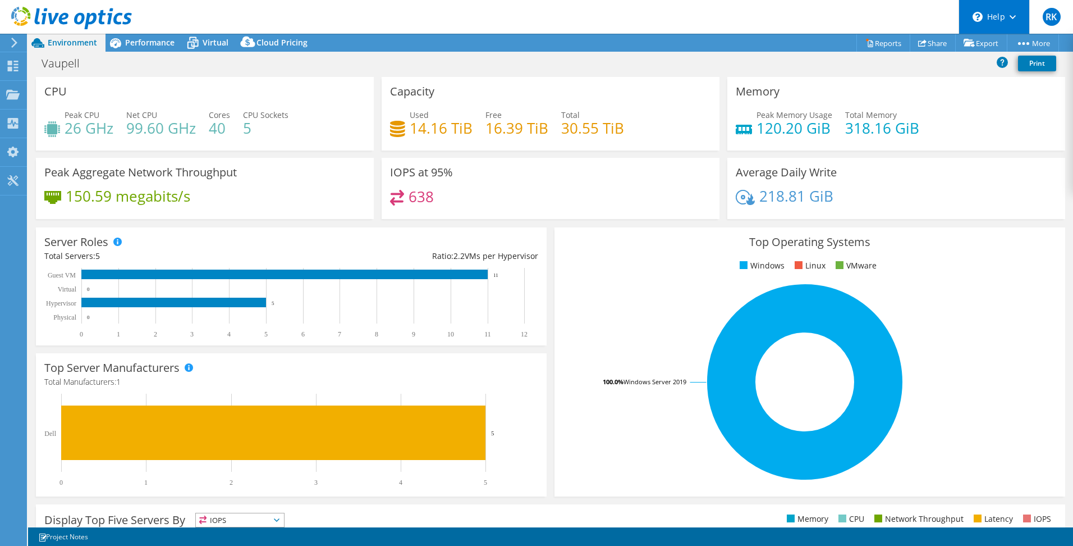
click at [1017, 19] on div "\n Help" at bounding box center [994, 17] width 71 height 34
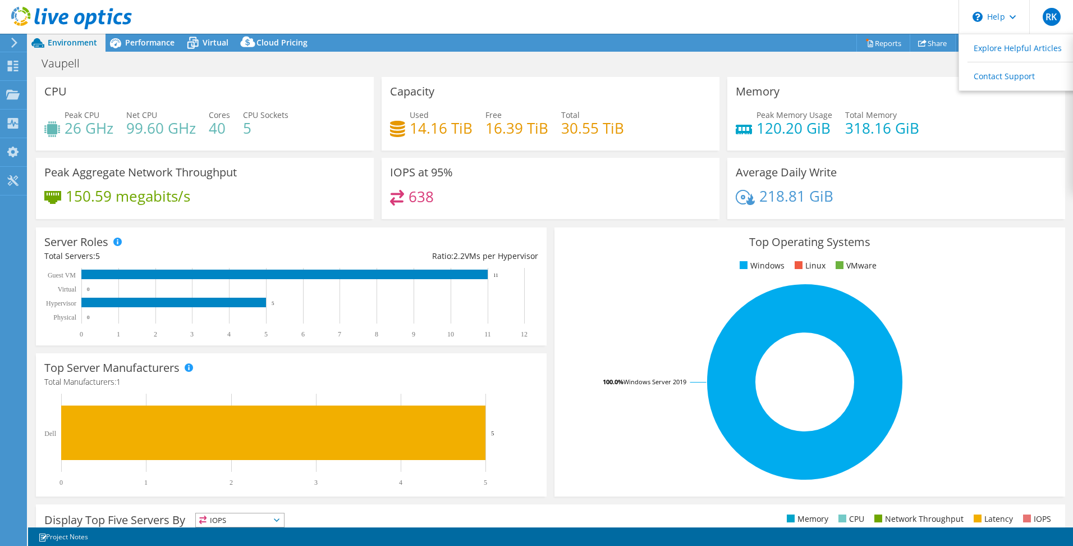
click at [834, 65] on div "Vaupell Print" at bounding box center [550, 63] width 1045 height 21
click at [815, 61] on div "Vaupell Print" at bounding box center [550, 63] width 1045 height 21
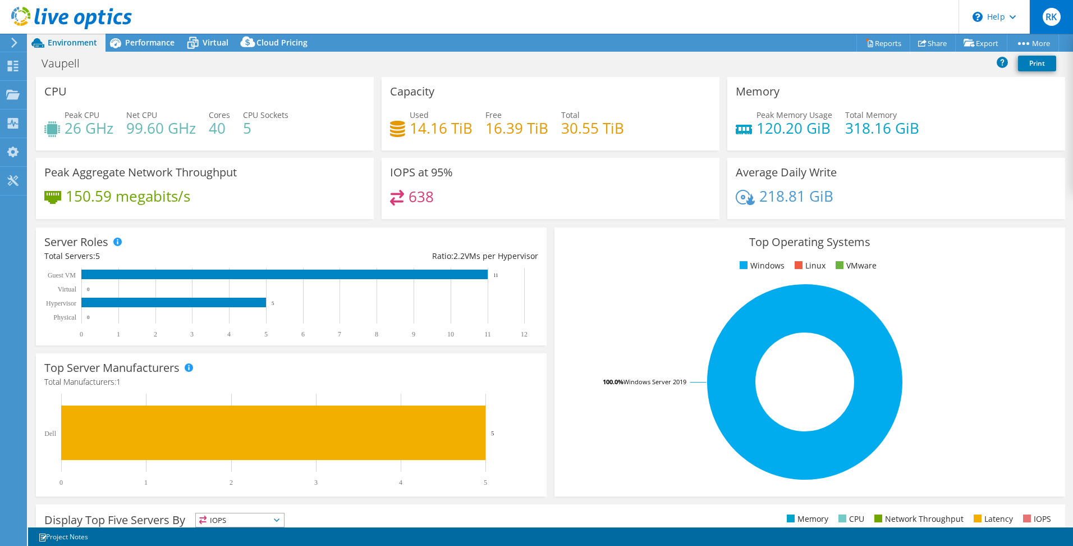
click at [1054, 10] on span "RK" at bounding box center [1052, 17] width 18 height 18
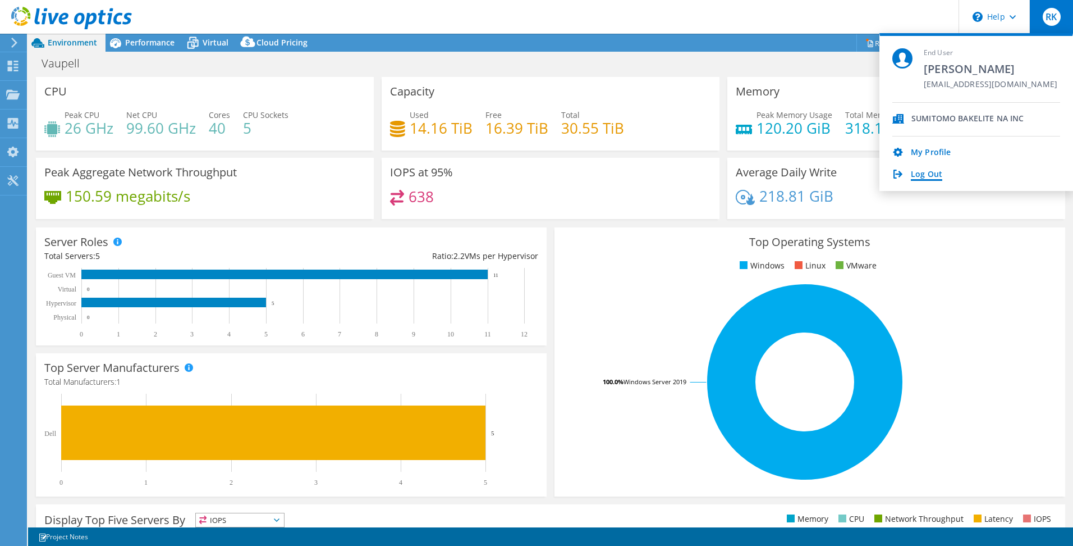
click at [925, 176] on link "Log Out" at bounding box center [926, 175] width 31 height 11
